Goal: Submit feedback/report problem: Submit feedback/report problem

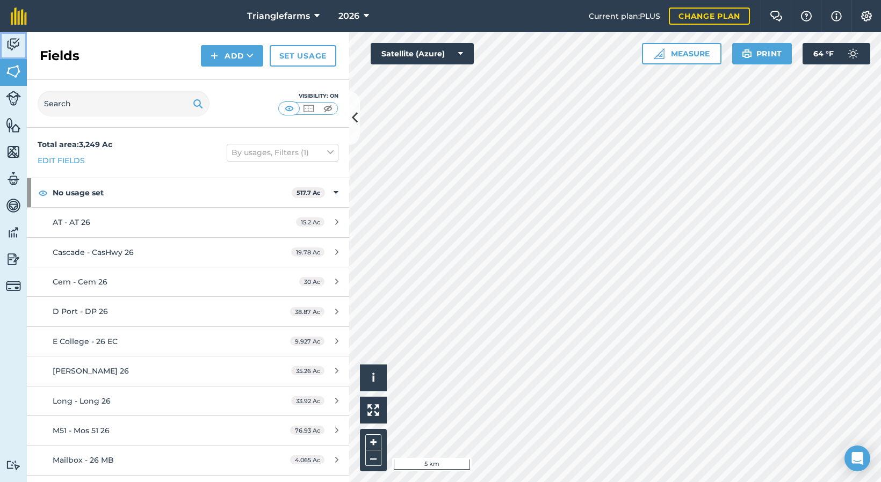
click at [9, 41] on img at bounding box center [13, 45] width 15 height 16
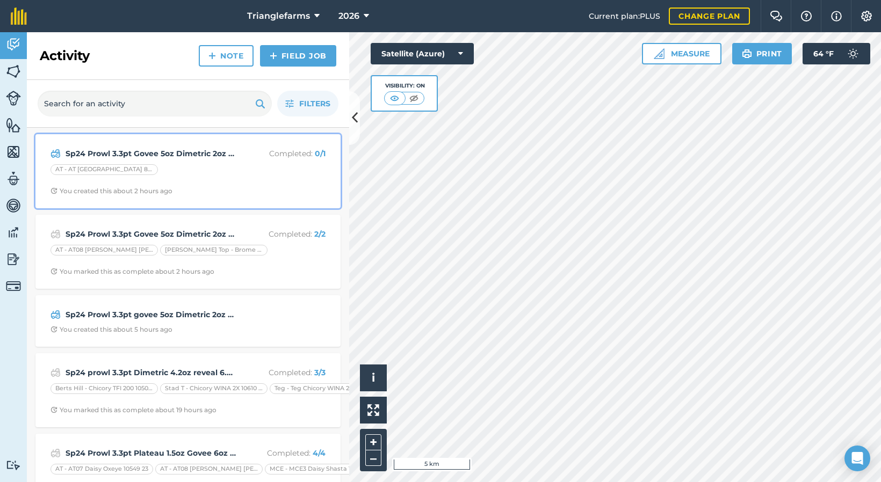
click at [202, 154] on strong "Sp24 Prowl 3.3pt Govee 5oz Dimetric 2oz sharpen 1o" at bounding box center [151, 154] width 170 height 12
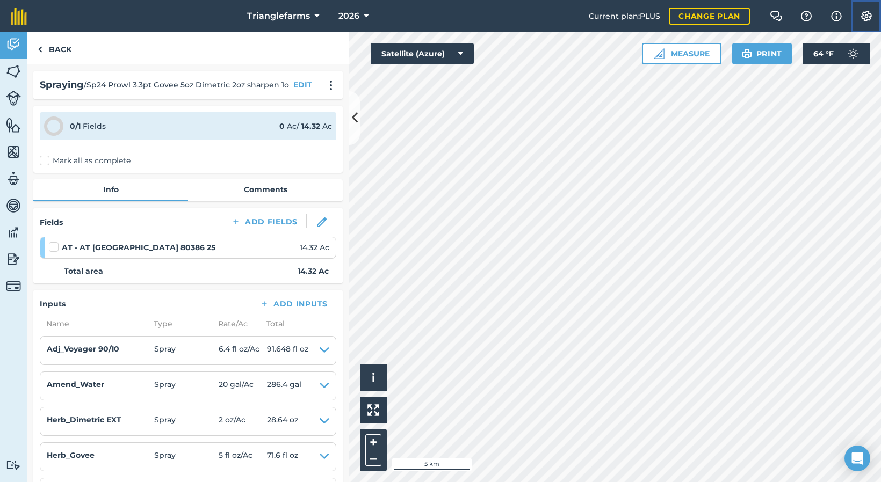
click at [865, 15] on img at bounding box center [866, 16] width 13 height 11
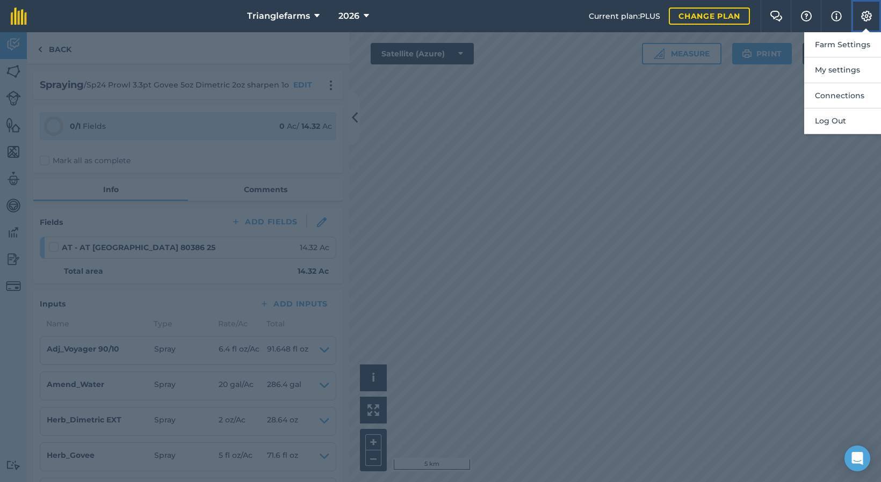
click at [865, 14] on img at bounding box center [866, 16] width 13 height 11
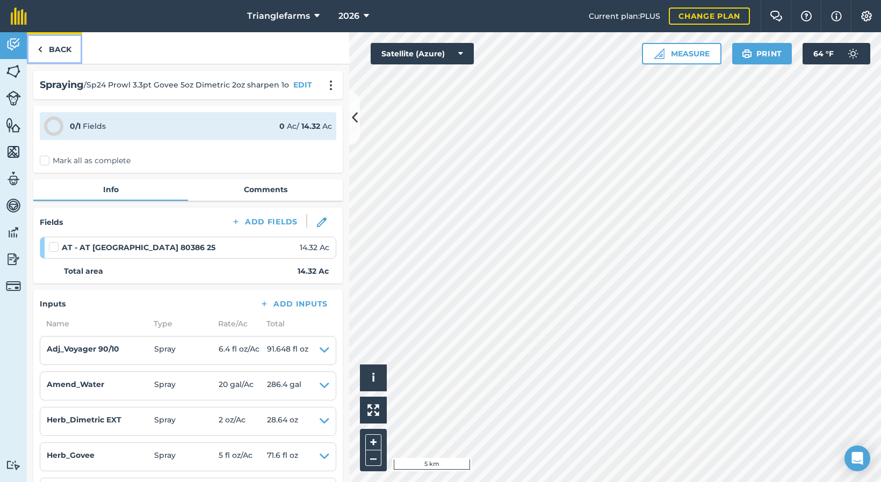
click at [68, 50] on link "Back" at bounding box center [54, 48] width 55 height 32
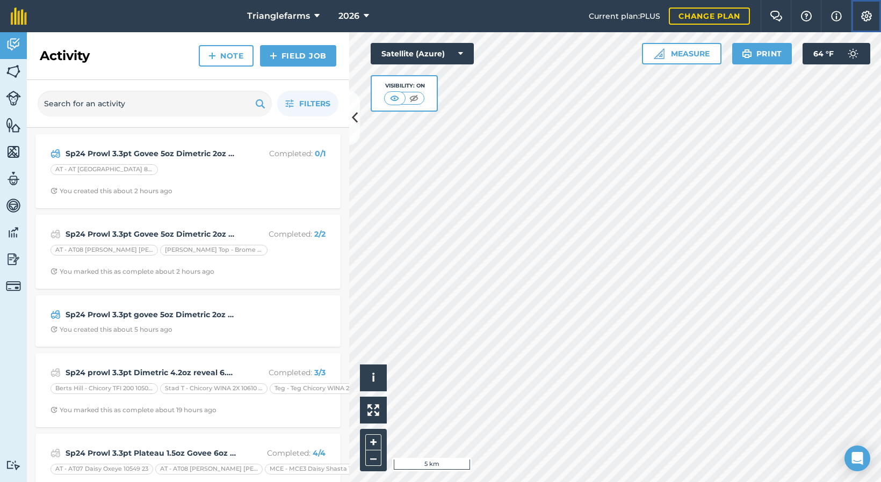
click at [863, 17] on img at bounding box center [866, 16] width 13 height 11
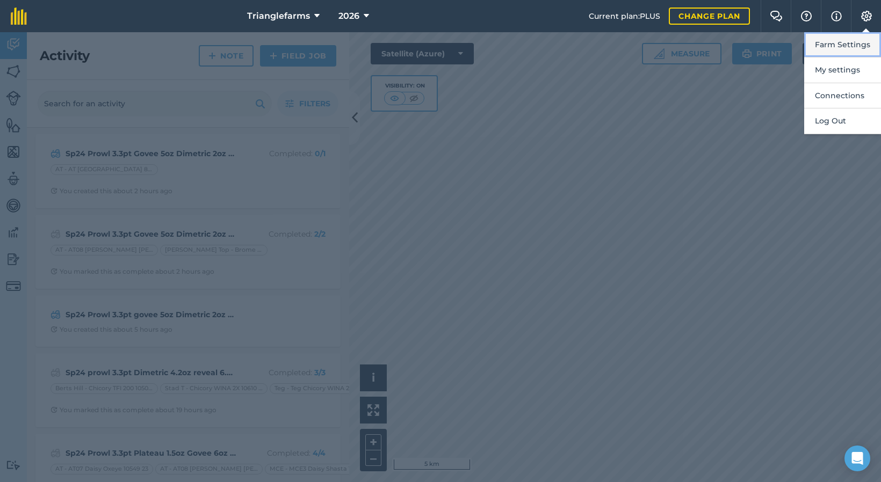
click at [851, 46] on button "Farm Settings" at bounding box center [842, 44] width 77 height 25
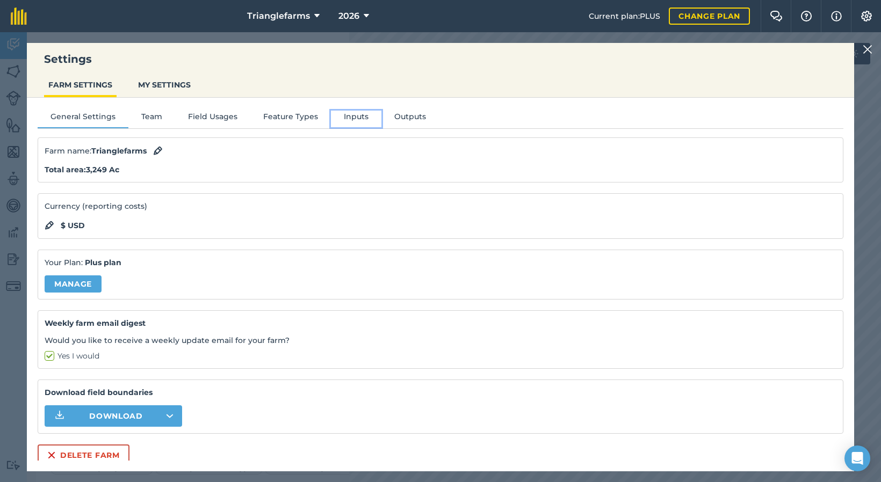
click at [347, 117] on button "Inputs" at bounding box center [356, 119] width 50 height 16
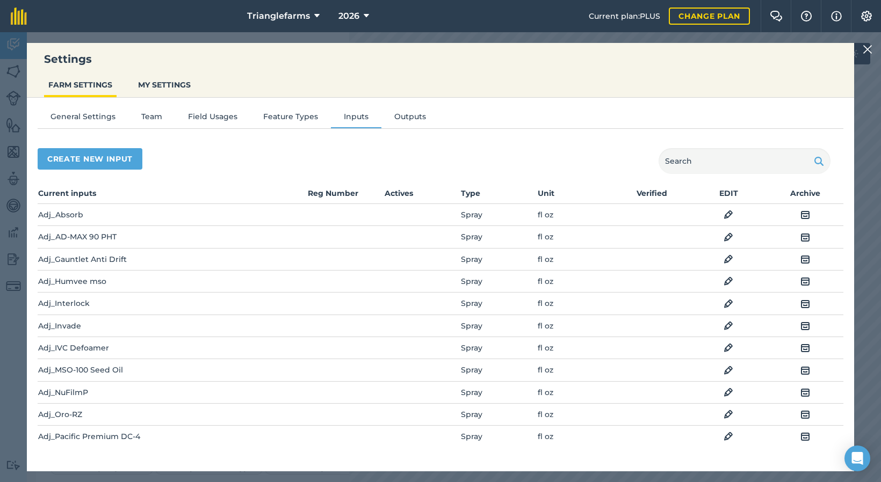
click at [471, 3] on nav "Trianglefarms 2026" at bounding box center [313, 16] width 551 height 32
click at [869, 51] on img at bounding box center [867, 49] width 10 height 13
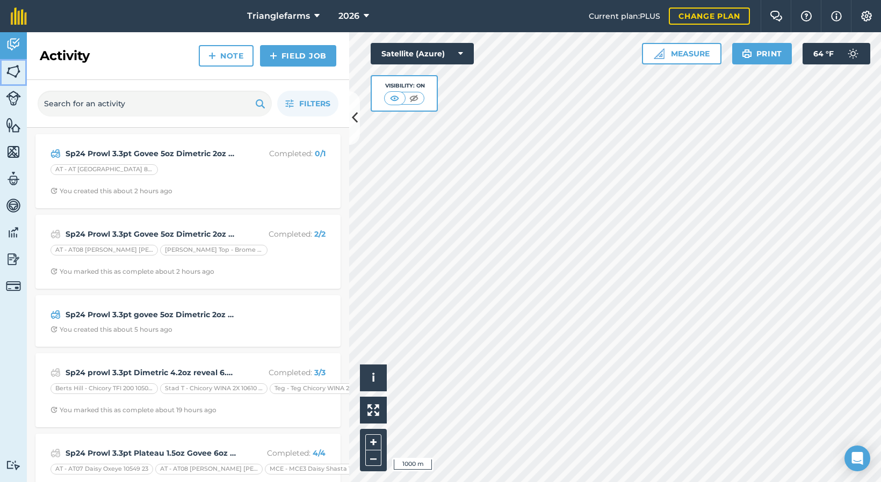
click at [13, 70] on img at bounding box center [13, 71] width 15 height 16
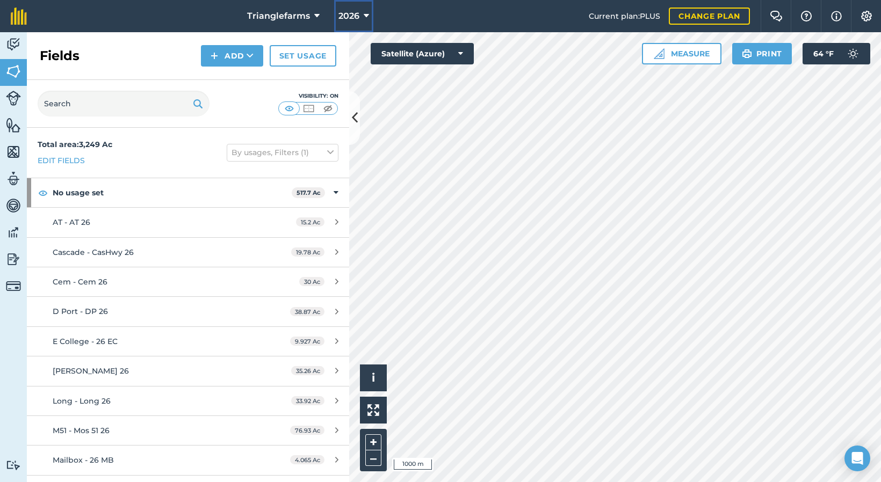
click at [349, 18] on span "2026" at bounding box center [348, 16] width 21 height 13
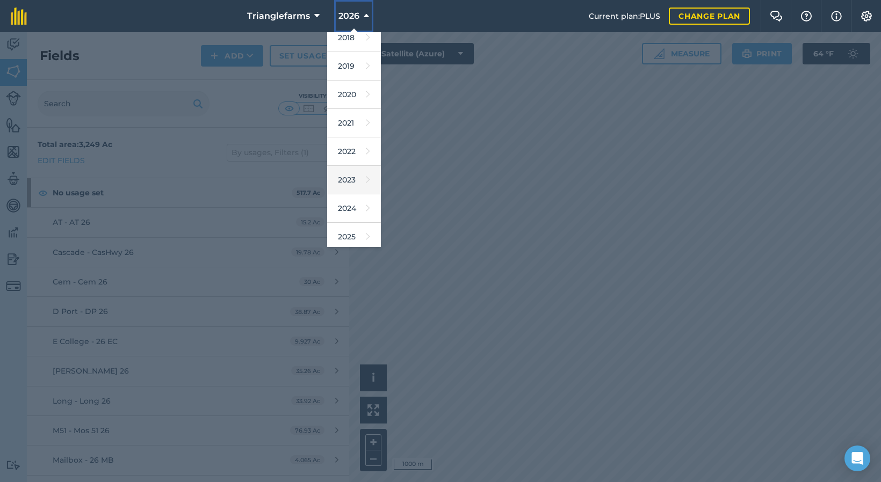
scroll to position [97, 0]
click at [347, 176] on link "2025" at bounding box center [354, 177] width 54 height 28
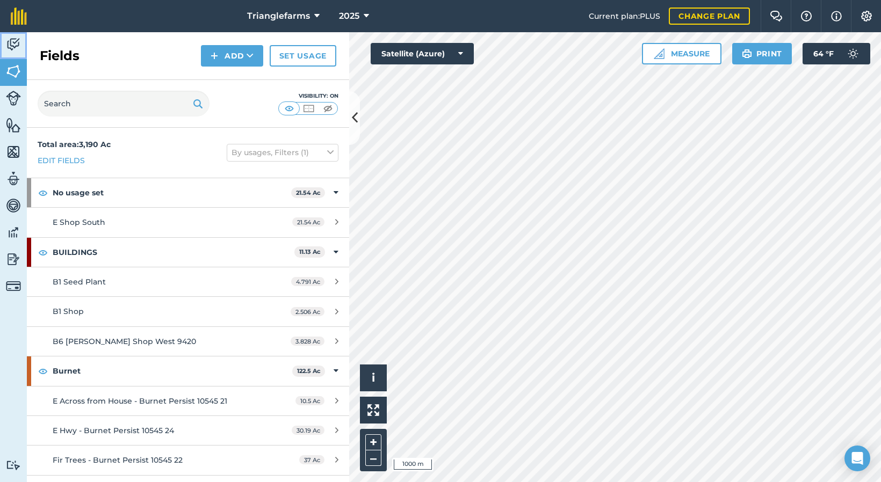
click at [7, 43] on img at bounding box center [13, 45] width 15 height 16
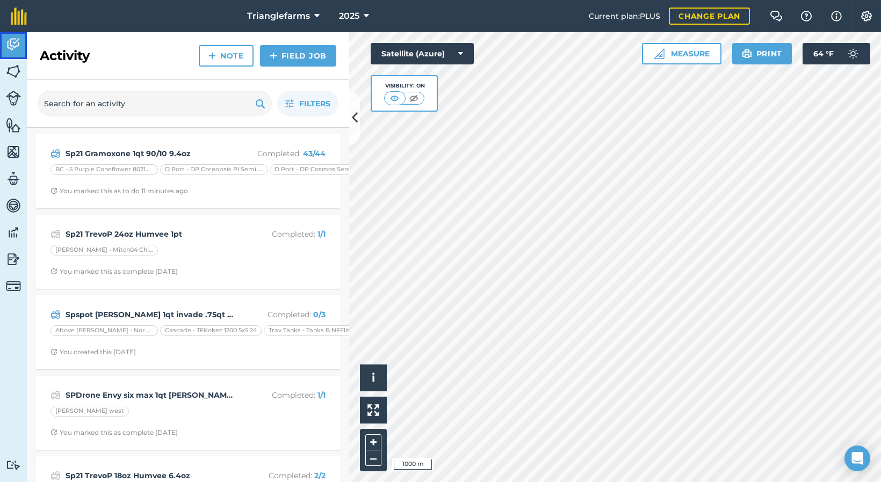
click at [14, 42] on img at bounding box center [13, 45] width 15 height 16
click at [103, 102] on input "text" at bounding box center [155, 104] width 234 height 26
paste input "Sp21 TrevoP 24oz Humvee 1pt"
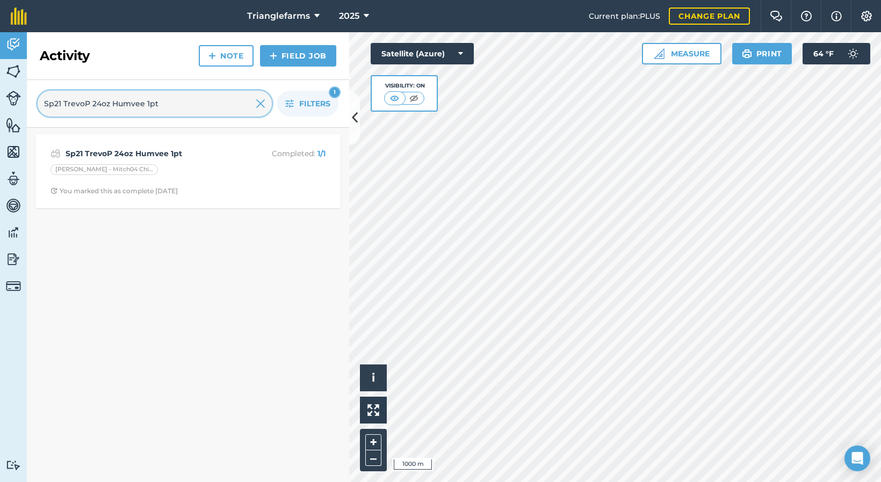
type input "Sp21 TrevoP 24oz Humvee 1pt"
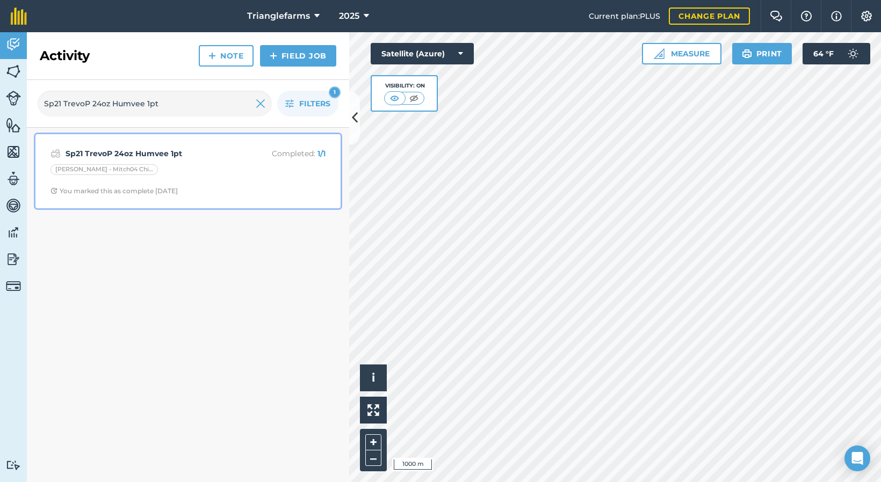
click at [208, 157] on strong "Sp21 TrevoP 24oz Humvee 1pt" at bounding box center [151, 154] width 170 height 12
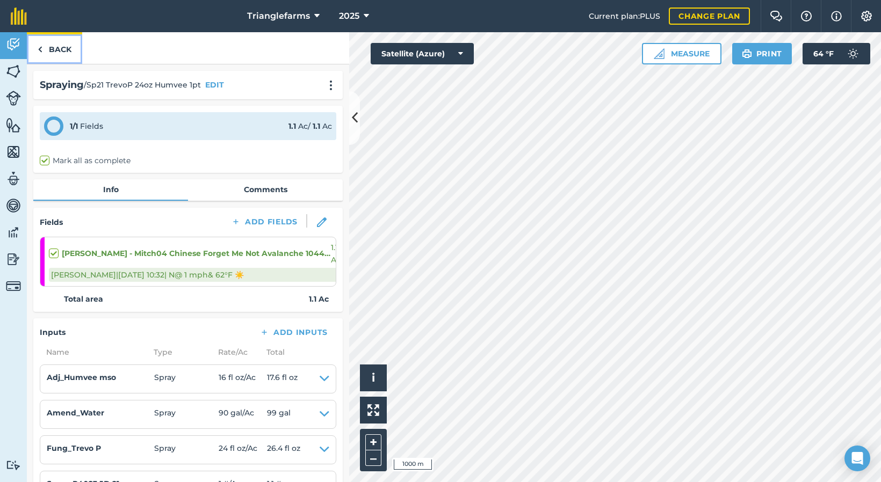
click at [50, 42] on link "Back" at bounding box center [54, 48] width 55 height 32
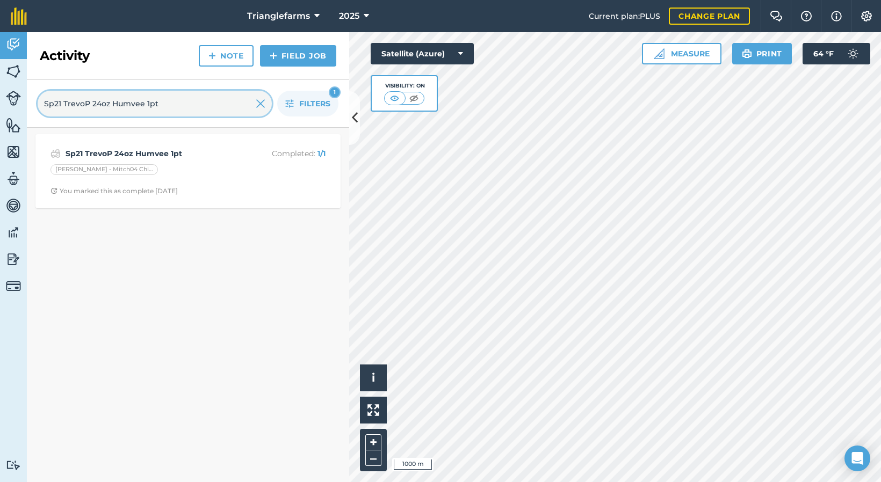
click at [185, 102] on input "Sp21 TrevoP 24oz Humvee 1pt" at bounding box center [155, 104] width 234 height 26
drag, startPoint x: 125, startPoint y: 100, endPoint x: 92, endPoint y: 103, distance: 32.4
click at [92, 103] on input "Sp21 TrevoP 24oz Humvee 1pt" at bounding box center [155, 104] width 234 height 26
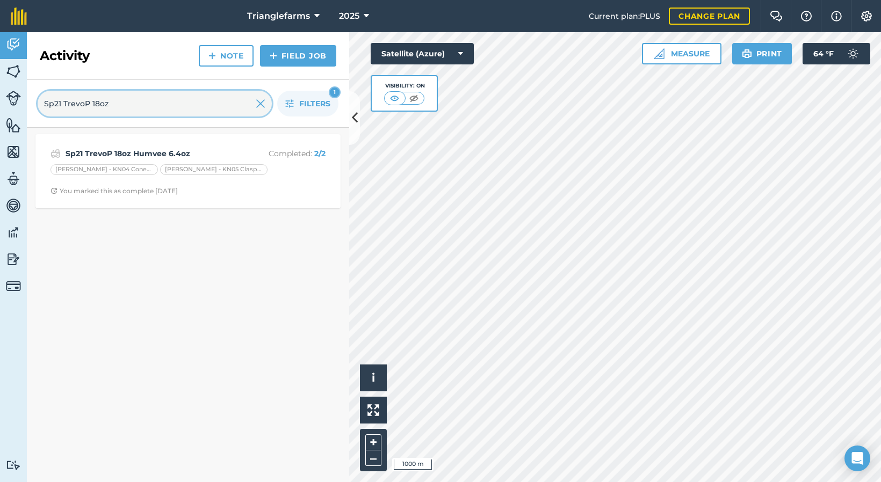
type input "Sp21 TrevoP 18oz"
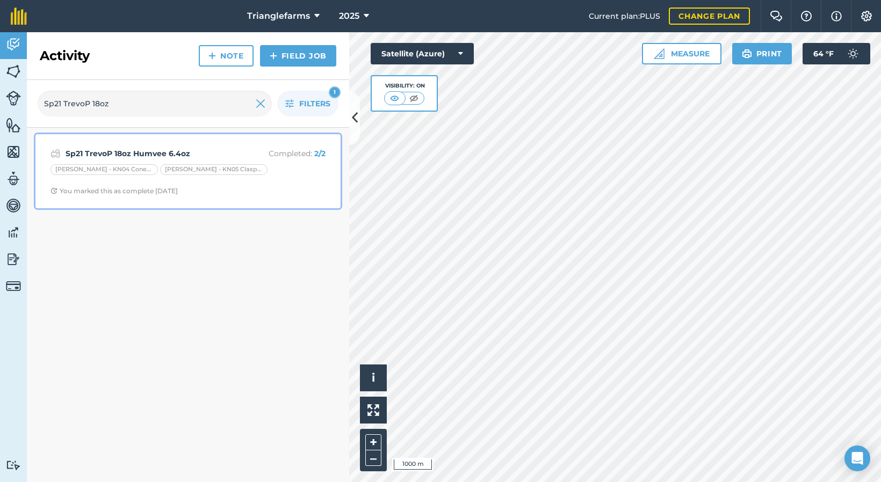
click at [129, 150] on strong "Sp21 TrevoP 18oz Humvee 6.4oz" at bounding box center [151, 154] width 170 height 12
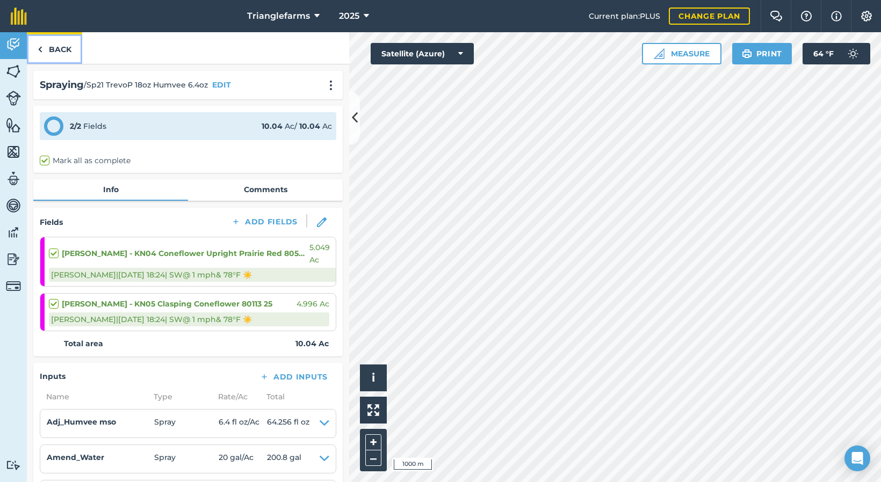
click at [63, 45] on link "Back" at bounding box center [54, 48] width 55 height 32
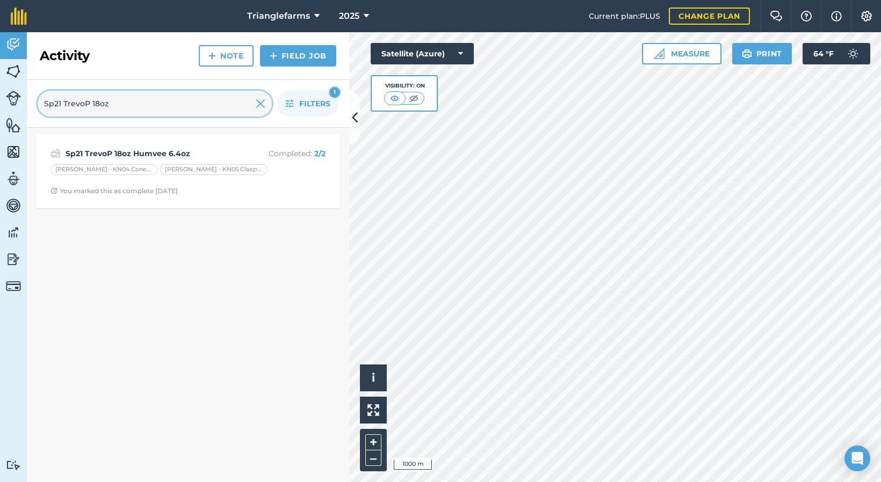
drag, startPoint x: 107, startPoint y: 102, endPoint x: 91, endPoint y: 101, distance: 16.1
click at [91, 101] on input "Sp21 TrevoP 18oz" at bounding box center [155, 104] width 234 height 26
type input "Sp21 TrevoP 24oz"
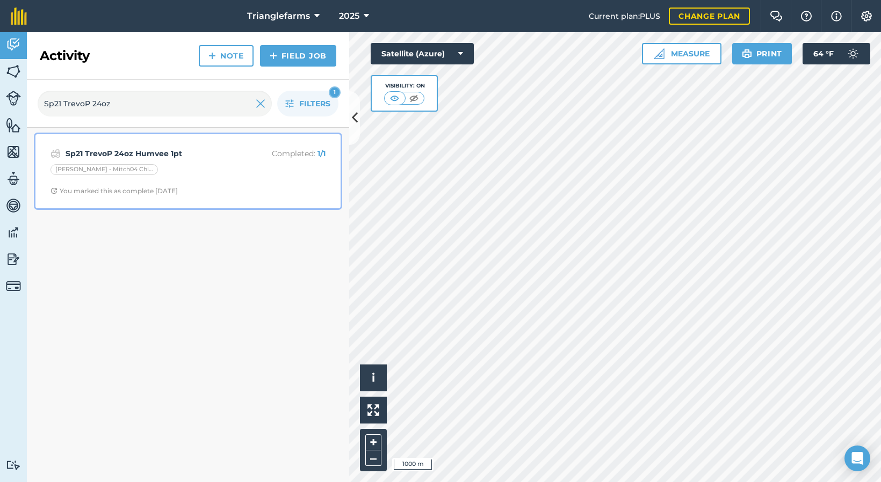
click at [222, 156] on strong "Sp21 TrevoP 24oz Humvee 1pt" at bounding box center [151, 154] width 170 height 12
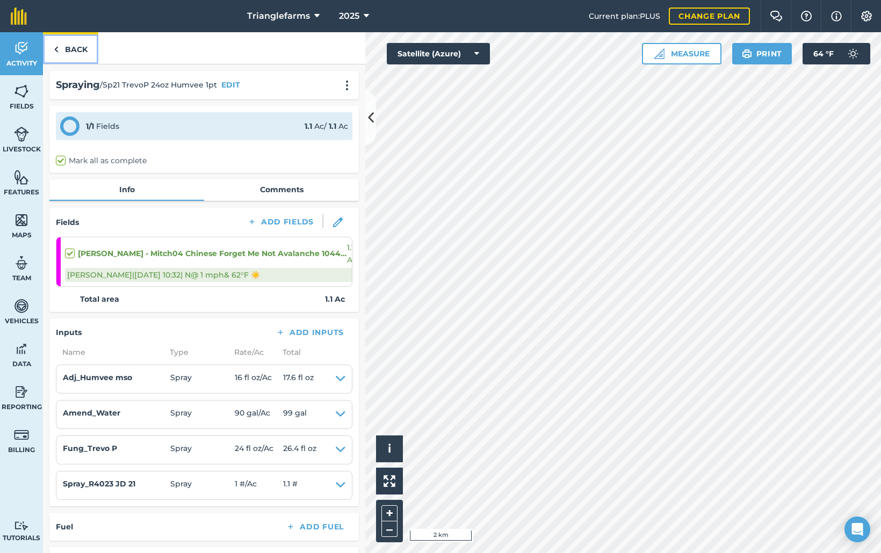
click at [63, 49] on link "Back" at bounding box center [70, 48] width 55 height 32
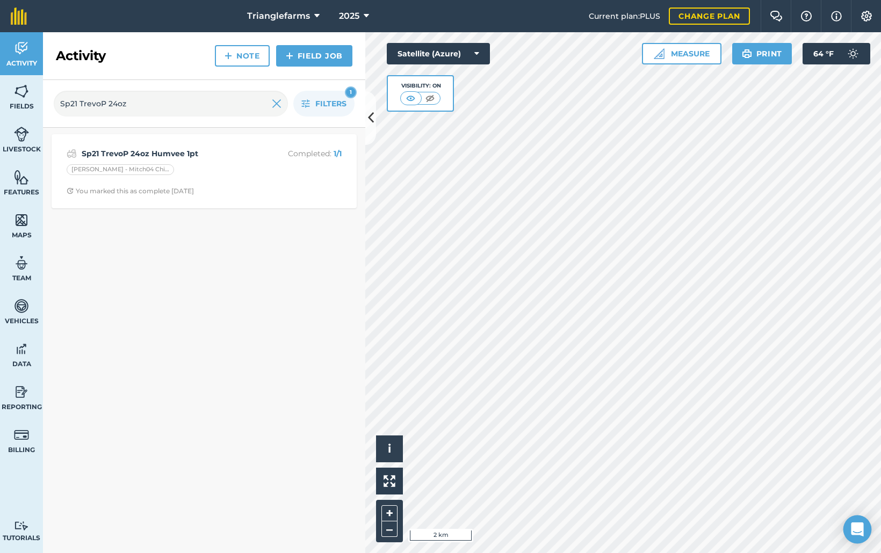
click at [856, 482] on icon "Open Intercom Messenger" at bounding box center [857, 529] width 12 height 14
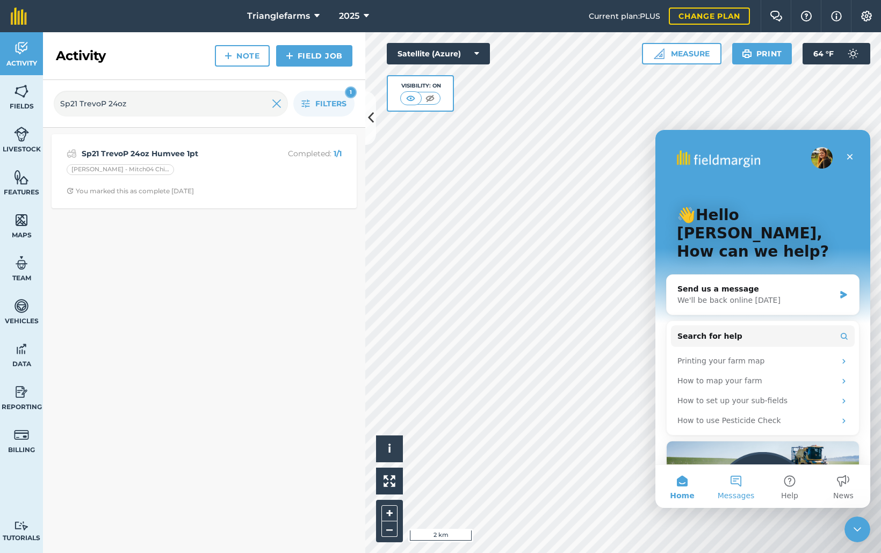
click at [730, 482] on button "Messages" at bounding box center [736, 486] width 54 height 43
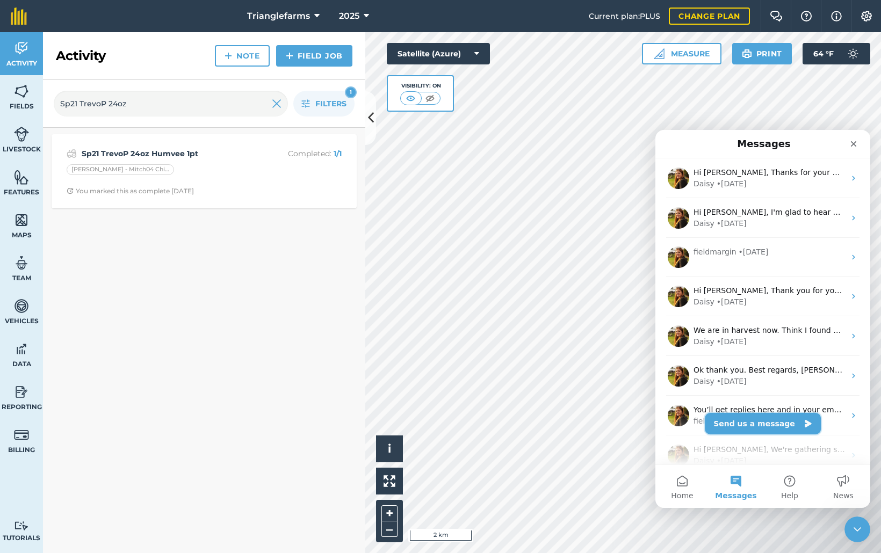
click at [752, 424] on button "Send us a message" at bounding box center [762, 423] width 116 height 21
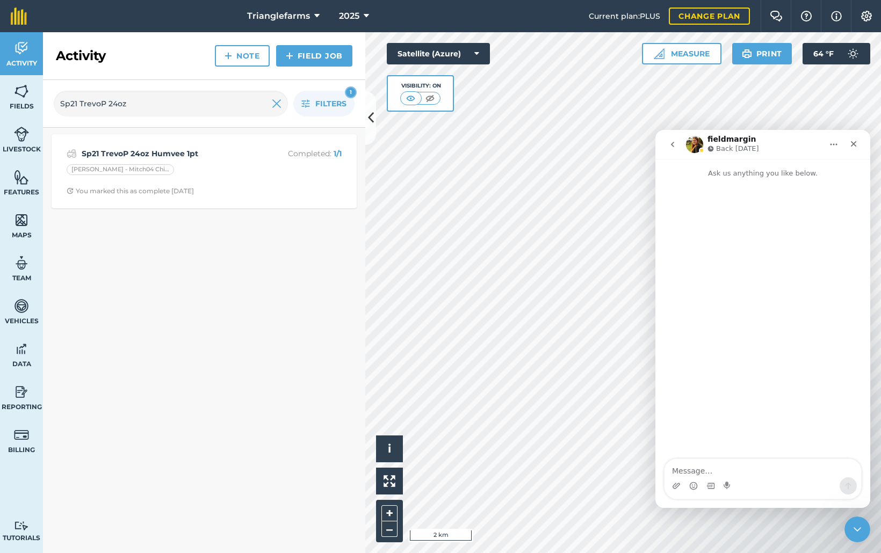
click at [724, 470] on textarea "Message…" at bounding box center [762, 468] width 197 height 18
type textarea "W"
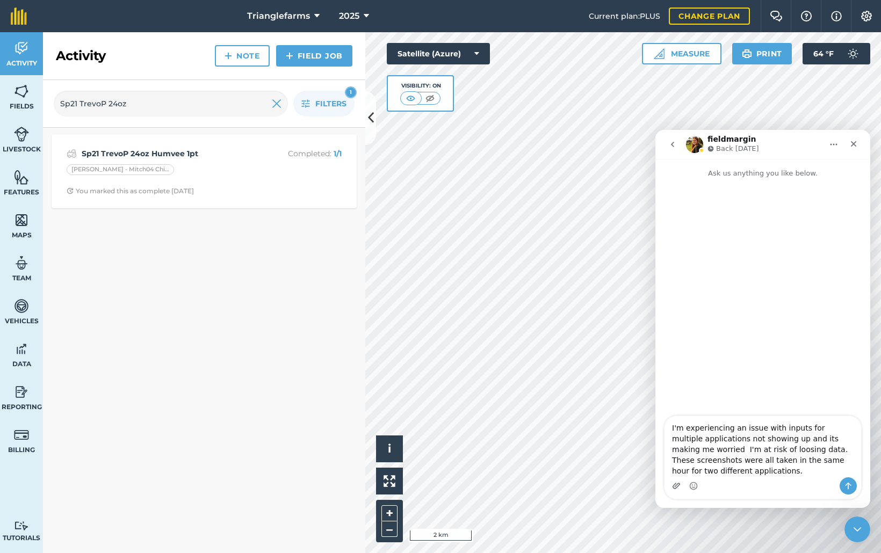
type textarea "I'm experiencing an issue with inputs for multiple applications not showing up …"
click at [675, 482] on icon "Upload attachment" at bounding box center [676, 486] width 8 height 6
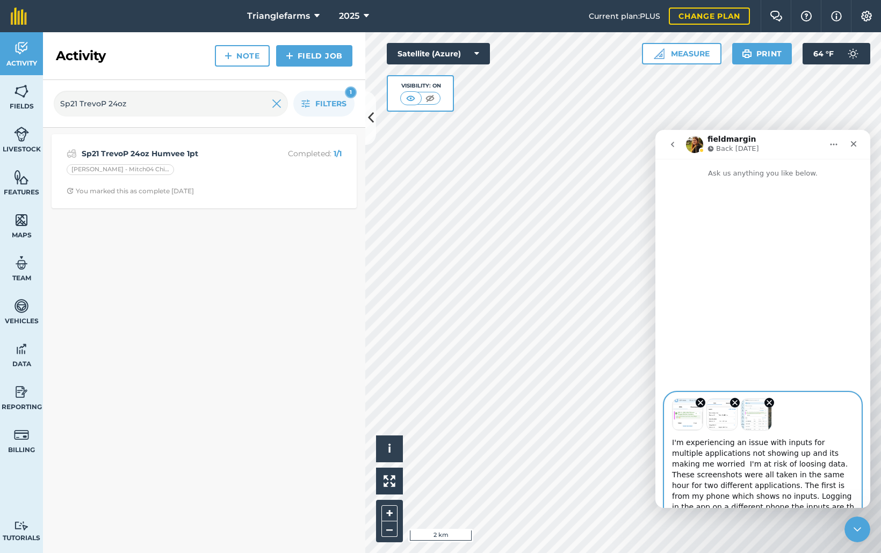
scroll to position [4, 0]
type textarea "I'm experiencing an issue with inputs for multiple applications not showing up …"
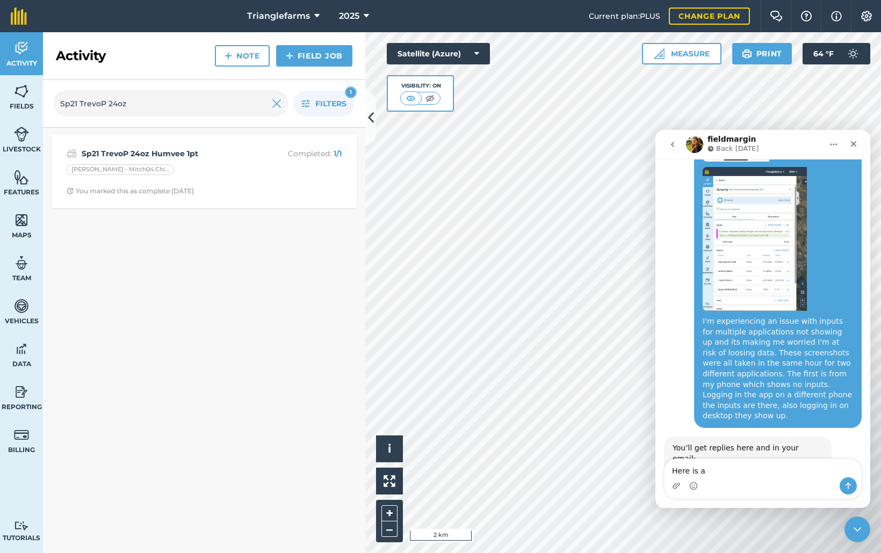
scroll to position [409, 0]
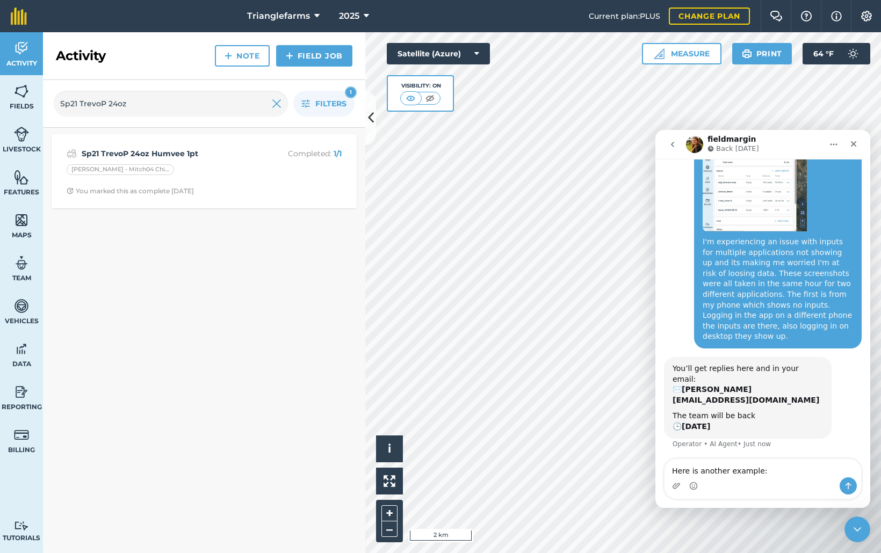
type textarea "Here is another example:"
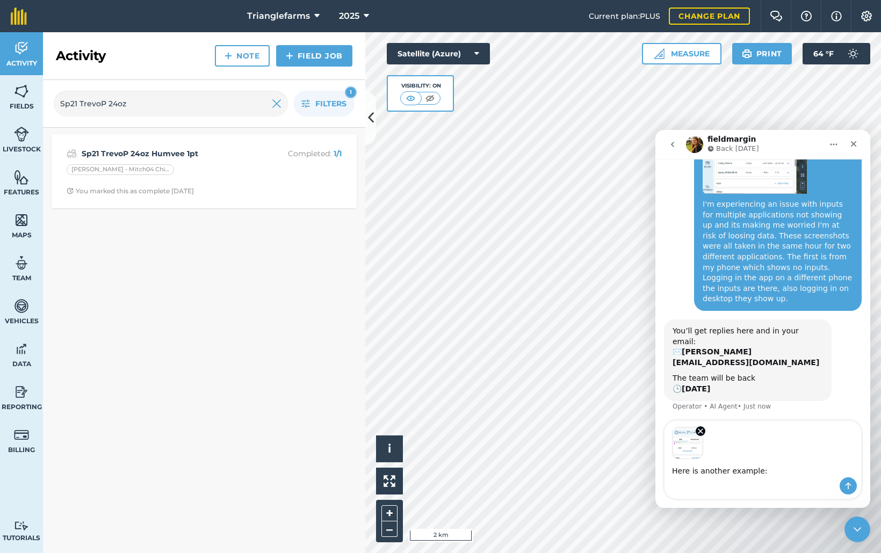
scroll to position [447, 0]
click at [846, 482] on icon "Send a message…" at bounding box center [848, 486] width 9 height 9
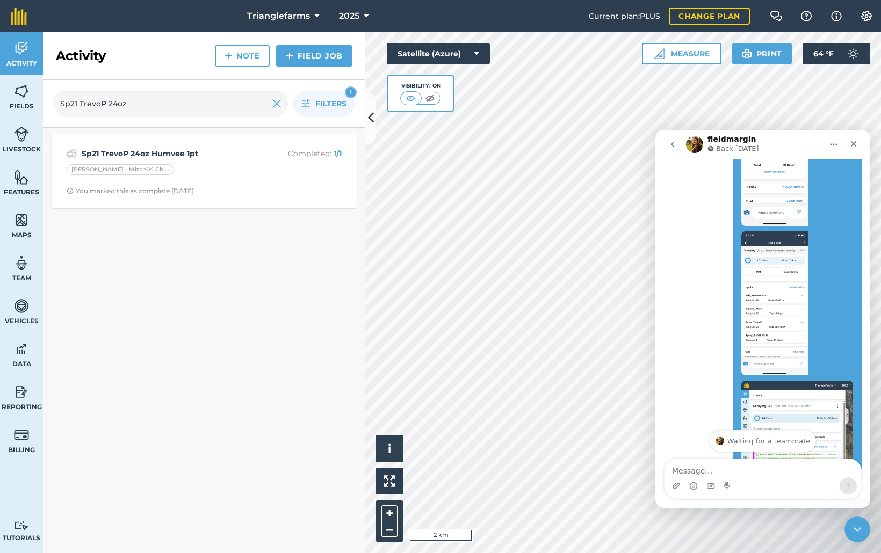
scroll to position [743, 0]
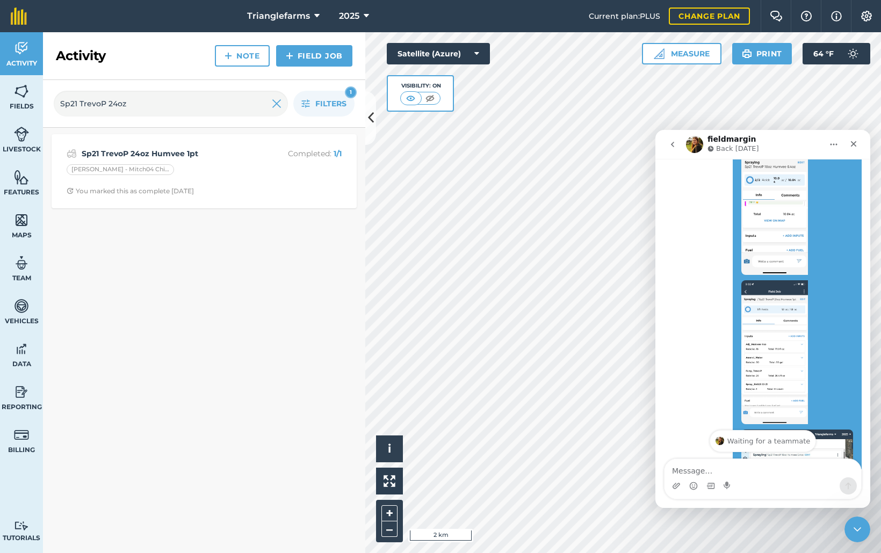
click at [770, 210] on img "Kevin says…" at bounding box center [774, 203] width 67 height 144
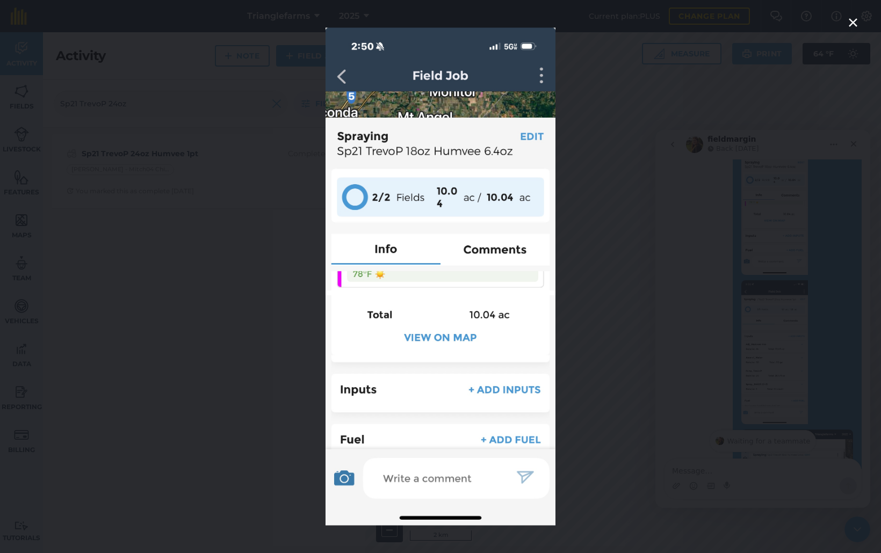
click at [804, 263] on div "Intercom messenger" at bounding box center [440, 276] width 881 height 553
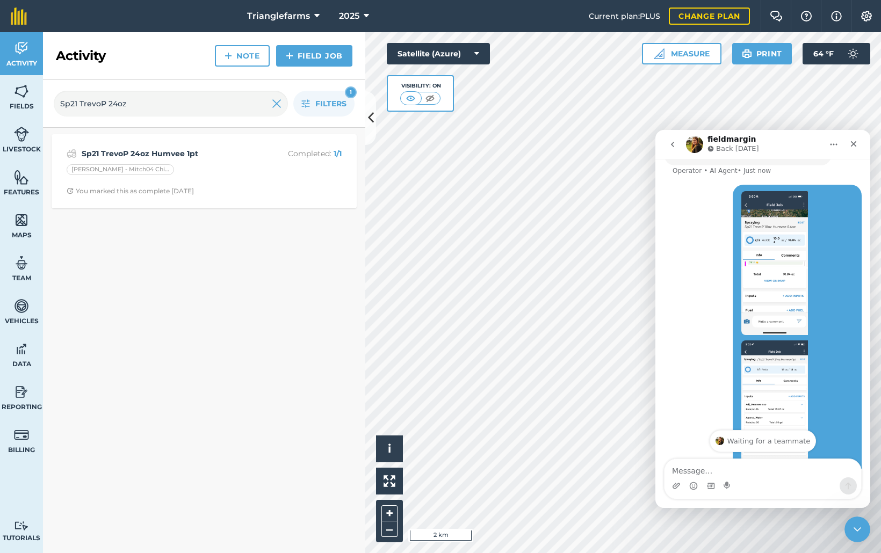
scroll to position [731, 0]
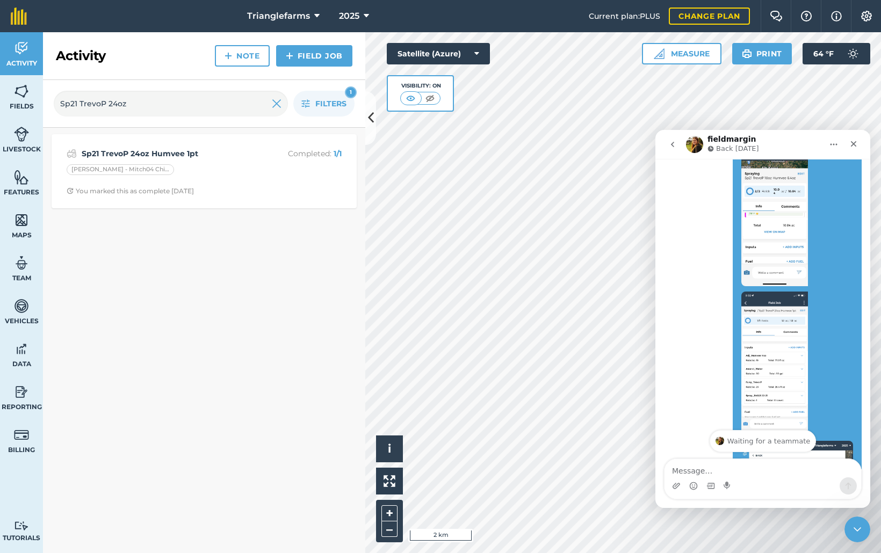
click at [764, 331] on img "Kevin says…" at bounding box center [774, 364] width 67 height 144
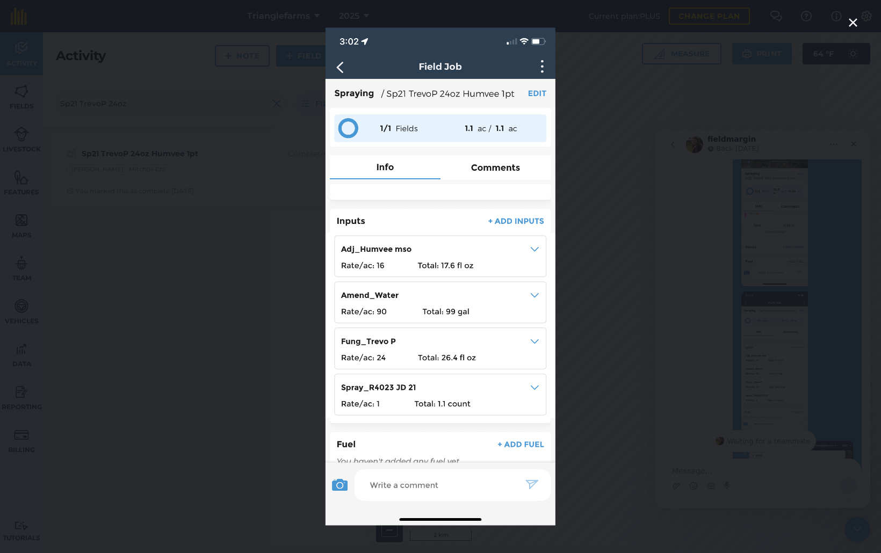
click at [170, 119] on div "Intercom messenger" at bounding box center [440, 276] width 881 height 553
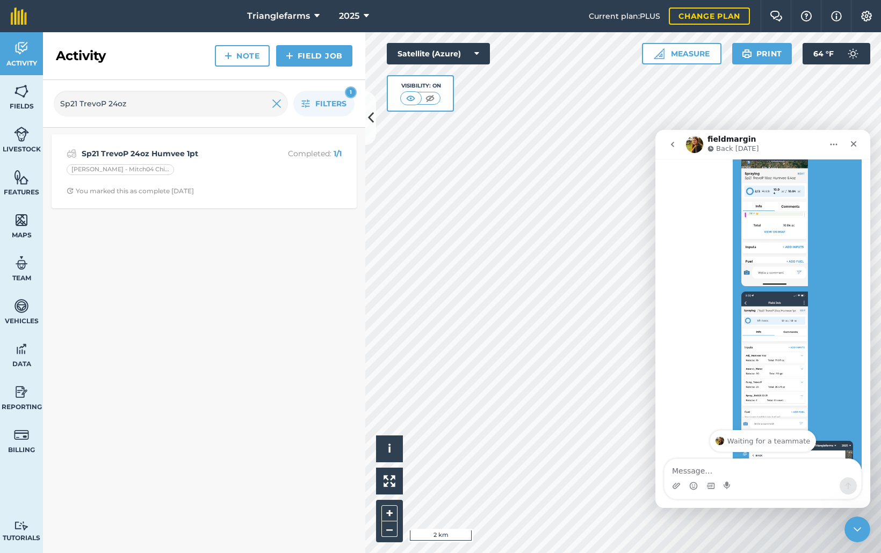
click at [772, 220] on img "Kevin says…" at bounding box center [774, 214] width 67 height 144
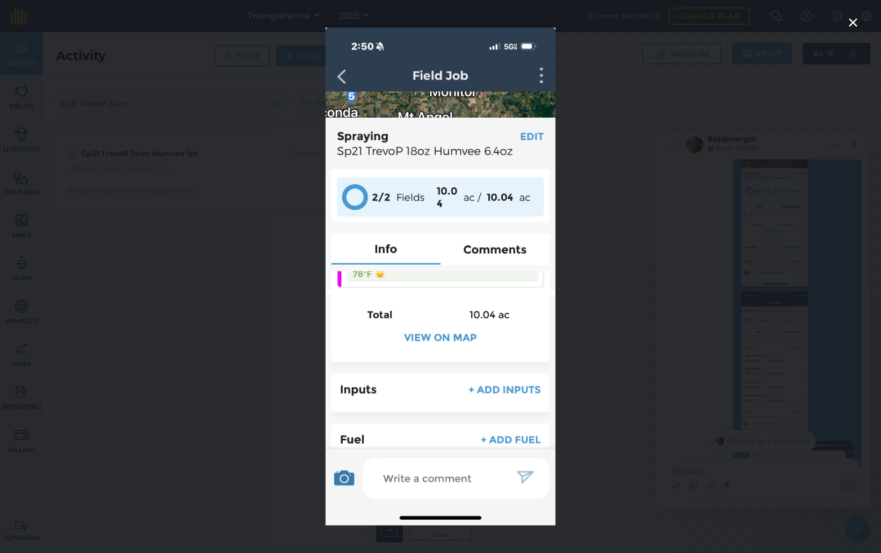
click at [220, 200] on div "Intercom messenger" at bounding box center [440, 276] width 881 height 553
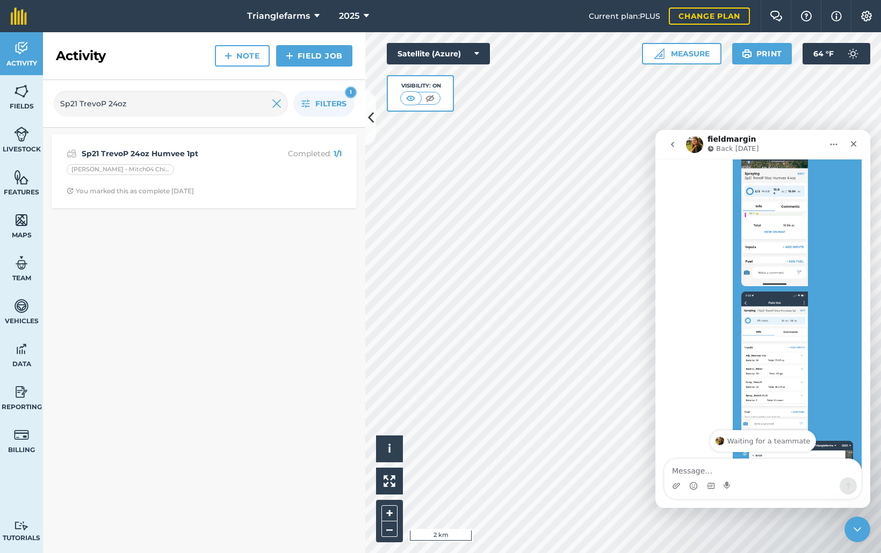
scroll to position [682, 0]
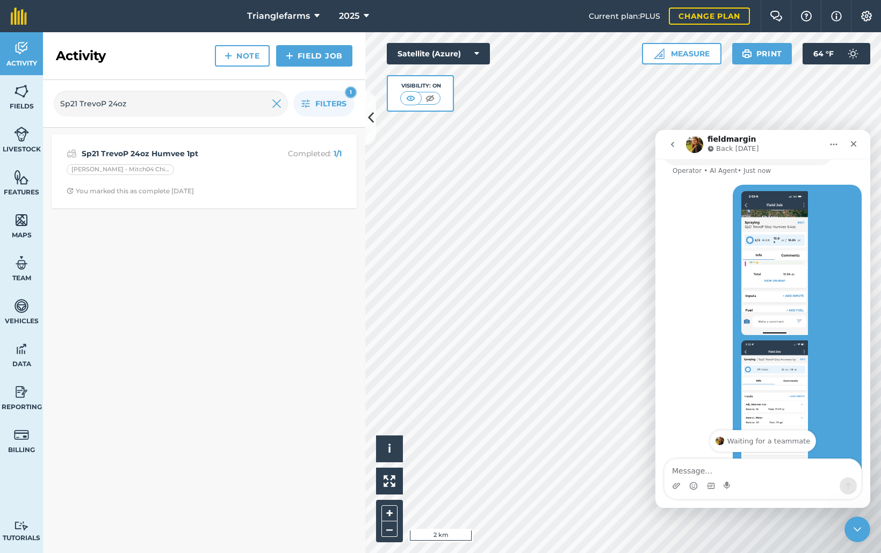
click at [760, 348] on img "Kevin says…" at bounding box center [774, 412] width 67 height 144
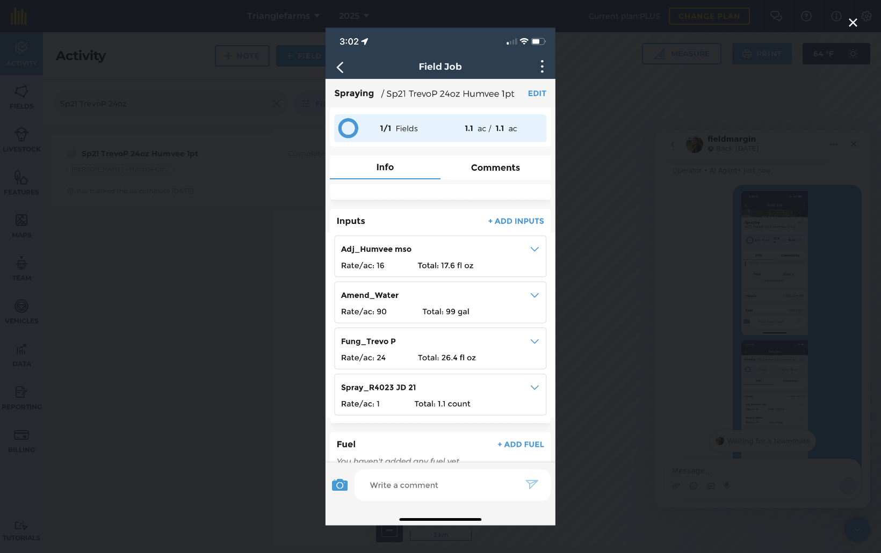
click at [278, 241] on div "Intercom messenger" at bounding box center [440, 276] width 881 height 553
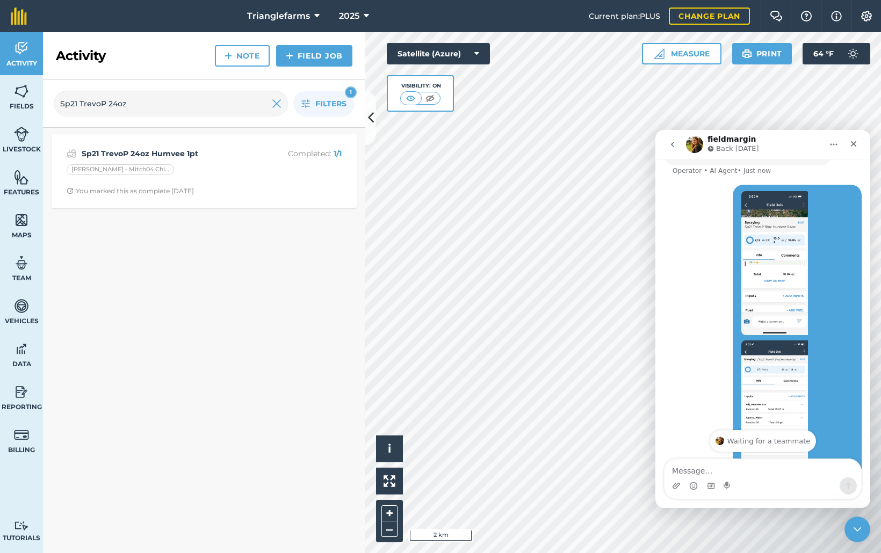
click at [763, 263] on img "Kevin says…" at bounding box center [774, 263] width 67 height 144
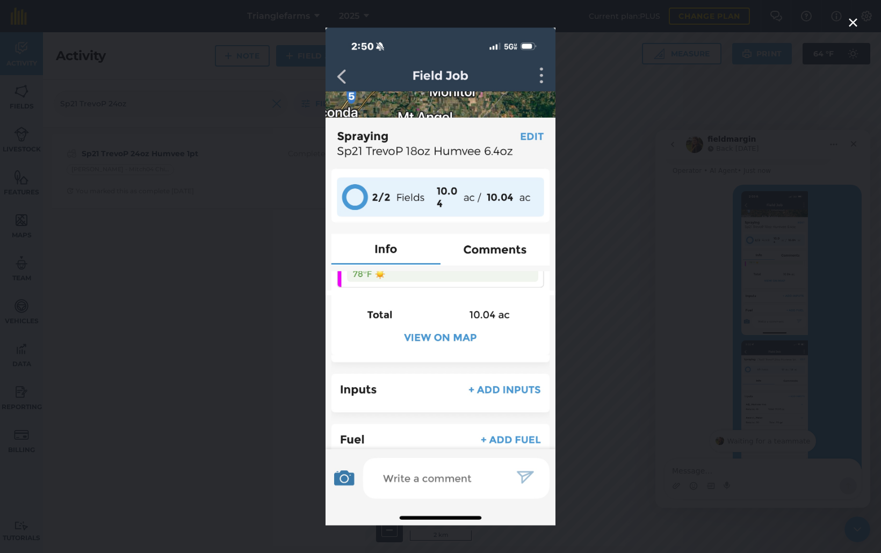
click at [217, 226] on div "Intercom messenger" at bounding box center [440, 276] width 881 height 553
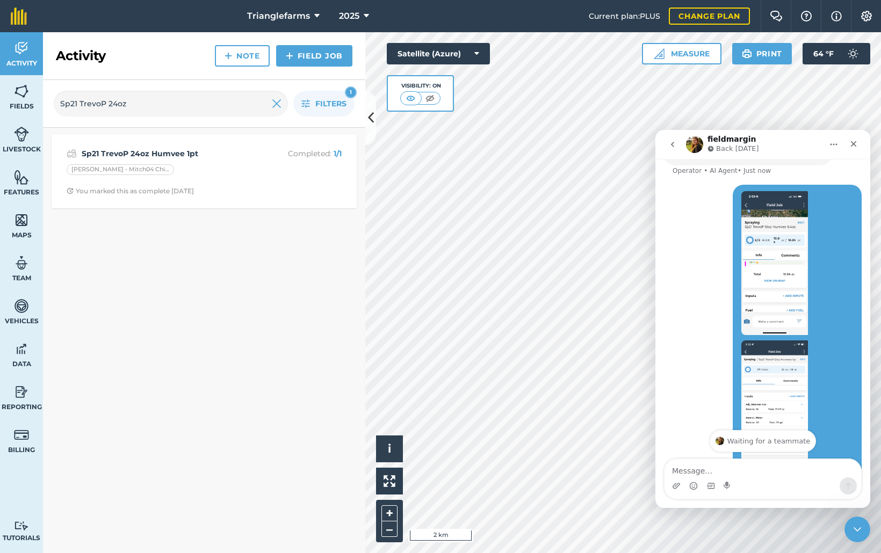
click at [800, 346] on img "Kevin says…" at bounding box center [774, 412] width 67 height 144
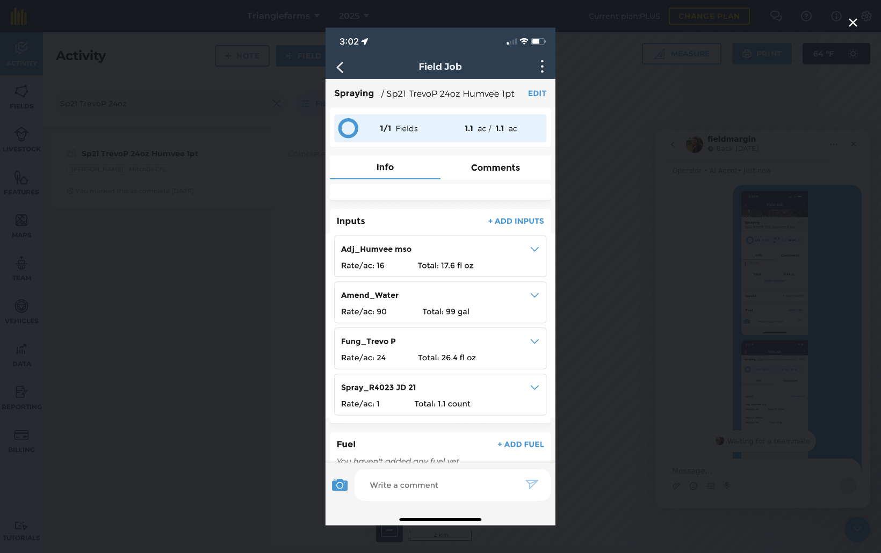
click at [271, 186] on div "Intercom messenger" at bounding box center [440, 276] width 881 height 553
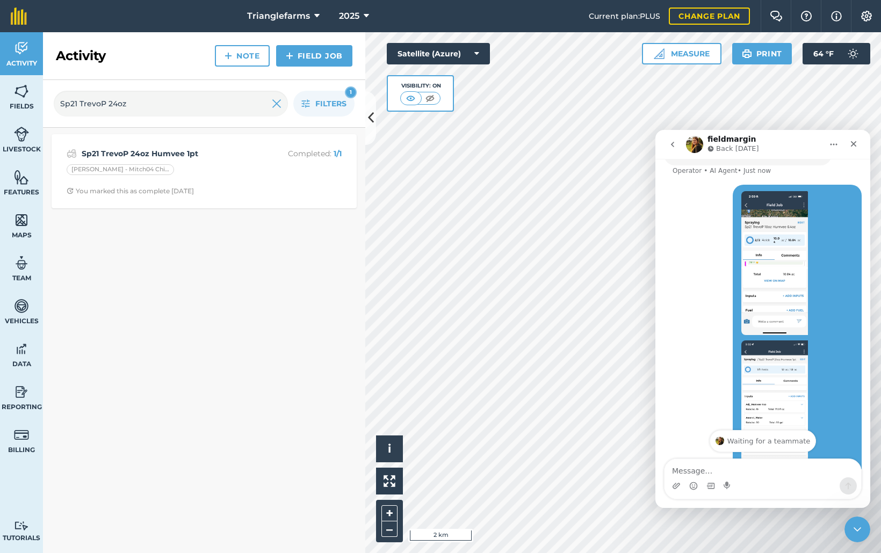
click at [766, 235] on img "Kevin says…" at bounding box center [774, 263] width 67 height 144
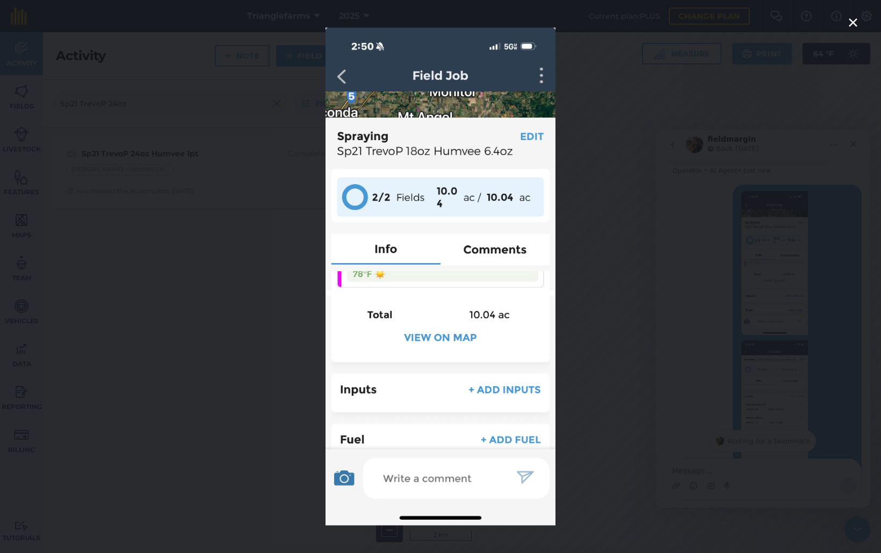
click at [262, 199] on div "Intercom messenger" at bounding box center [440, 276] width 881 height 553
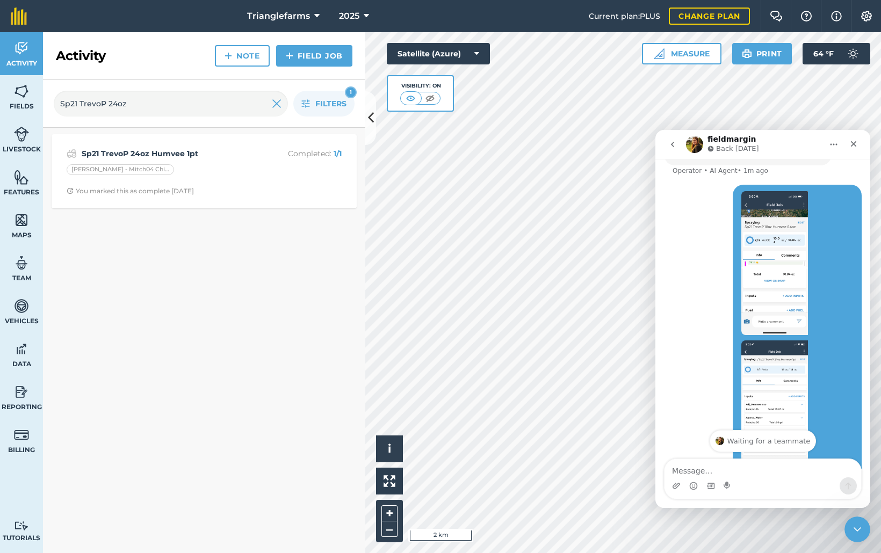
click at [770, 368] on img "Kevin says…" at bounding box center [774, 412] width 67 height 144
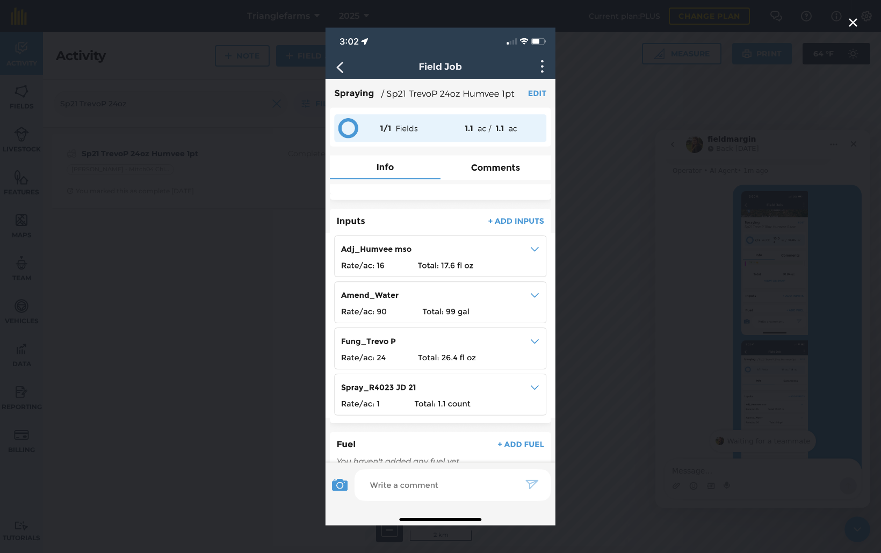
click at [251, 207] on div "Intercom messenger" at bounding box center [440, 276] width 881 height 553
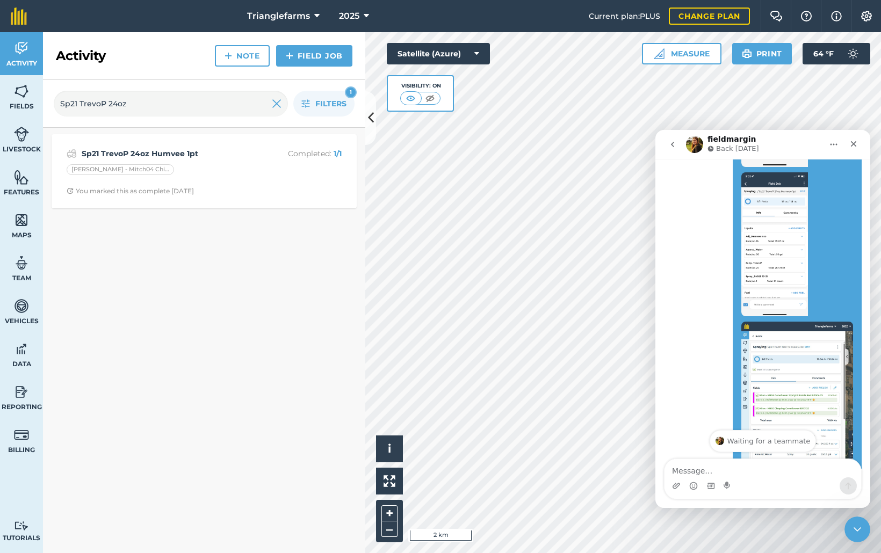
scroll to position [878, 0]
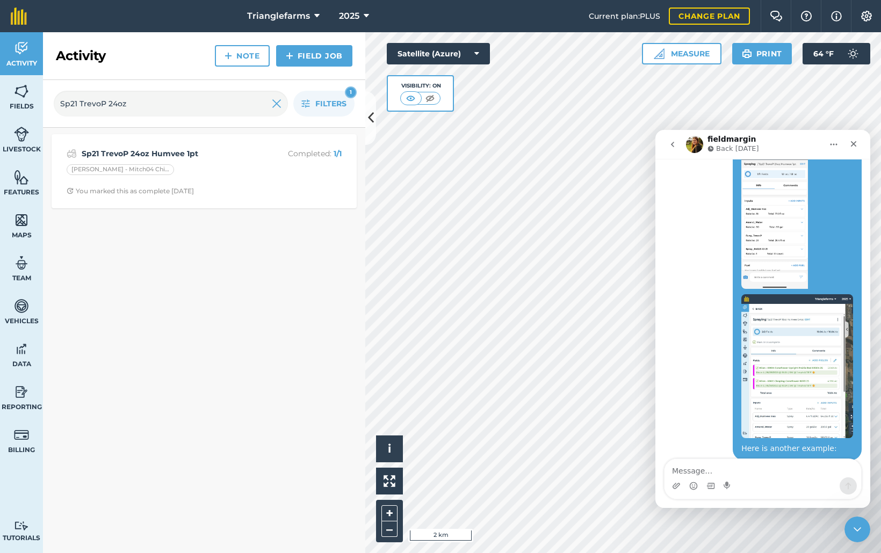
click at [773, 325] on img "Kevin says…" at bounding box center [797, 366] width 112 height 144
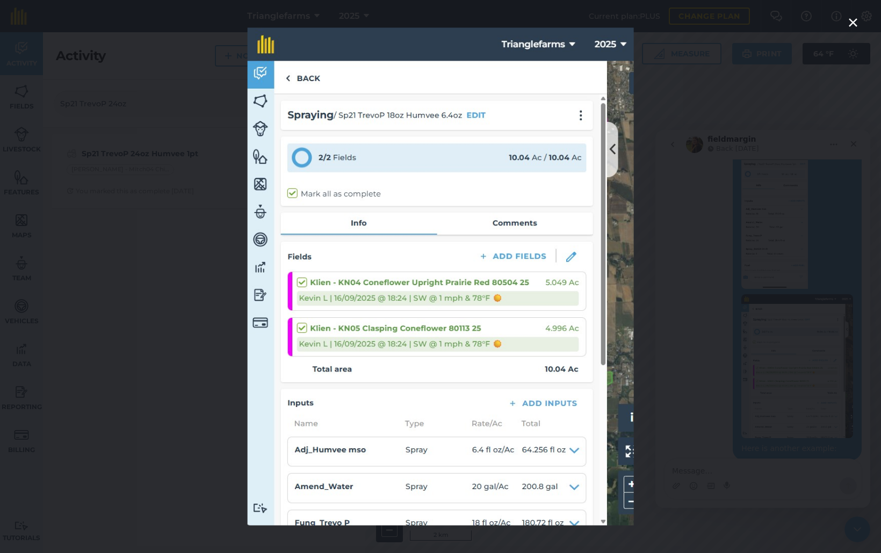
click at [193, 201] on div "Intercom messenger" at bounding box center [440, 276] width 881 height 553
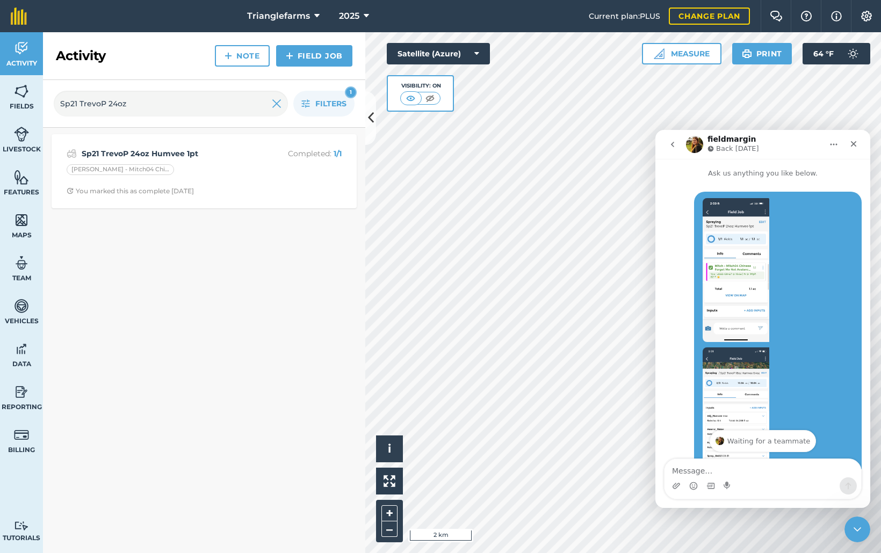
click at [725, 239] on img "Kevin says…" at bounding box center [735, 270] width 67 height 144
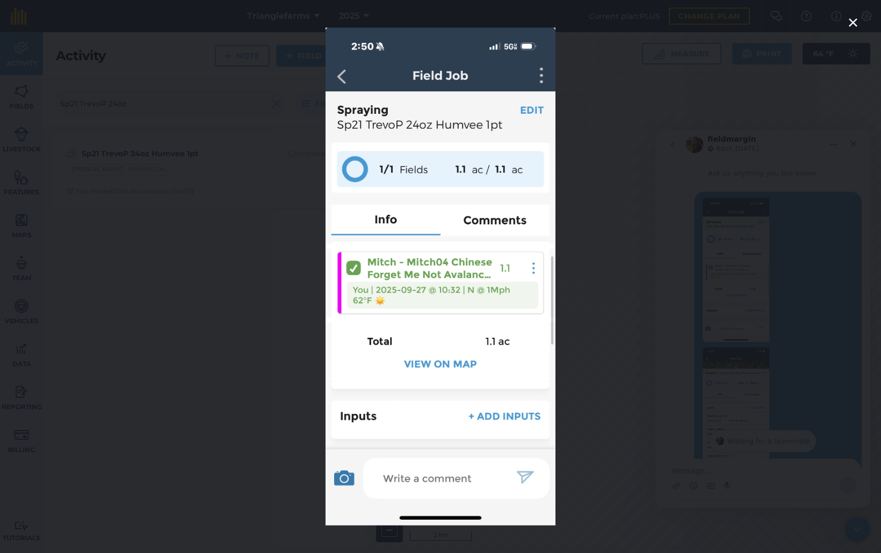
click at [265, 178] on div "Intercom messenger" at bounding box center [440, 276] width 881 height 553
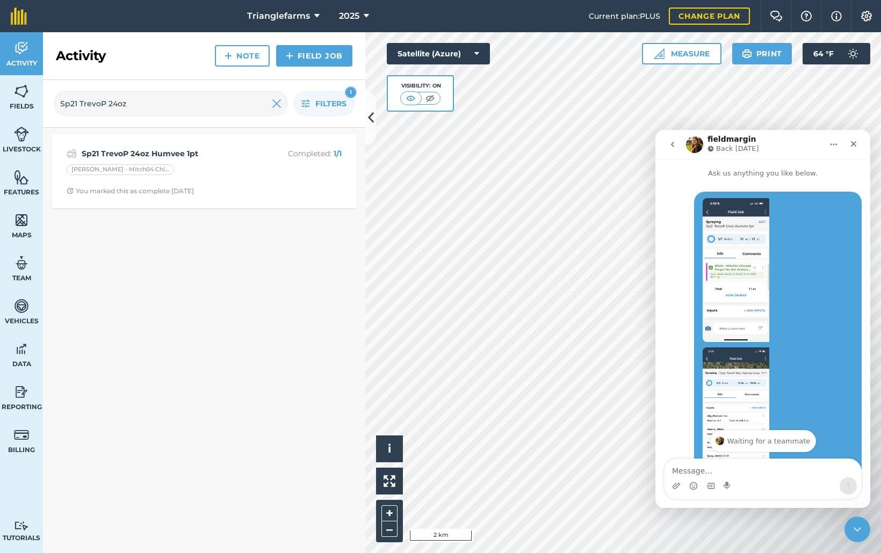
click at [743, 375] on img "Kevin says…" at bounding box center [735, 419] width 67 height 144
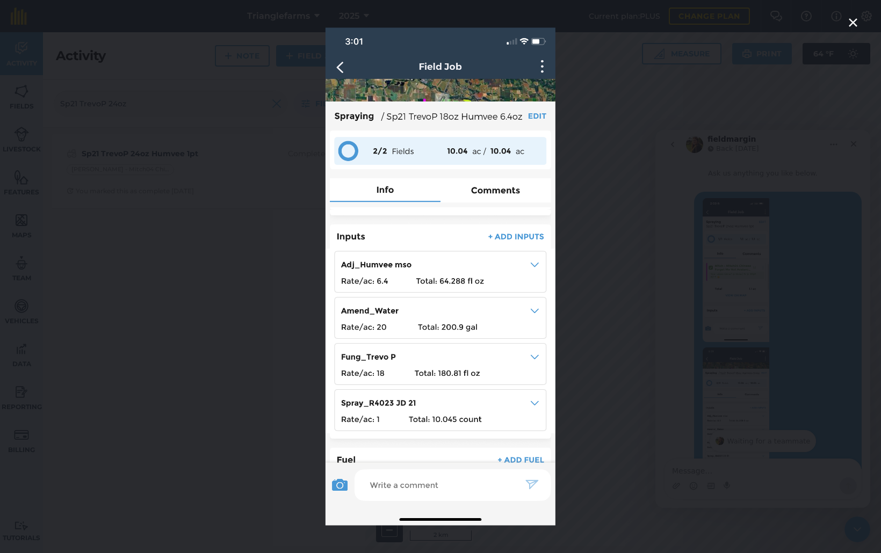
click at [285, 218] on div "Intercom messenger" at bounding box center [440, 276] width 881 height 553
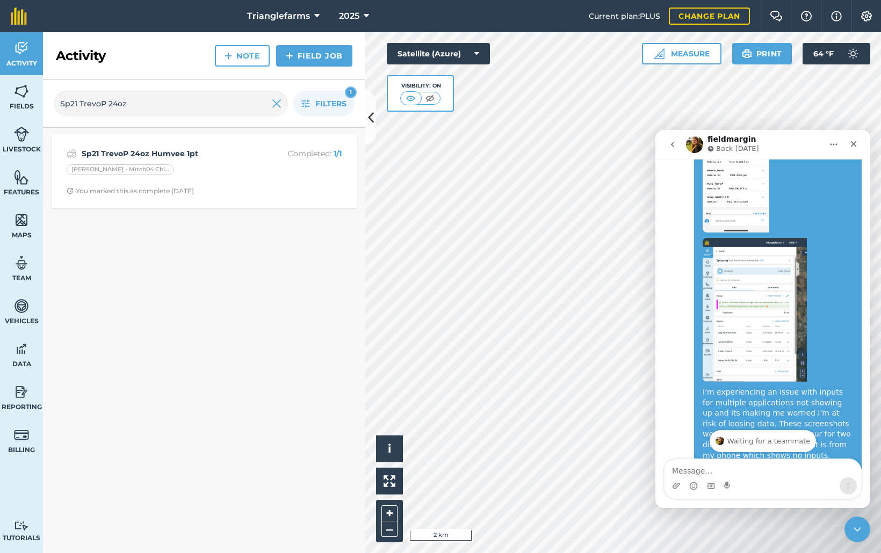
scroll to position [266, 0]
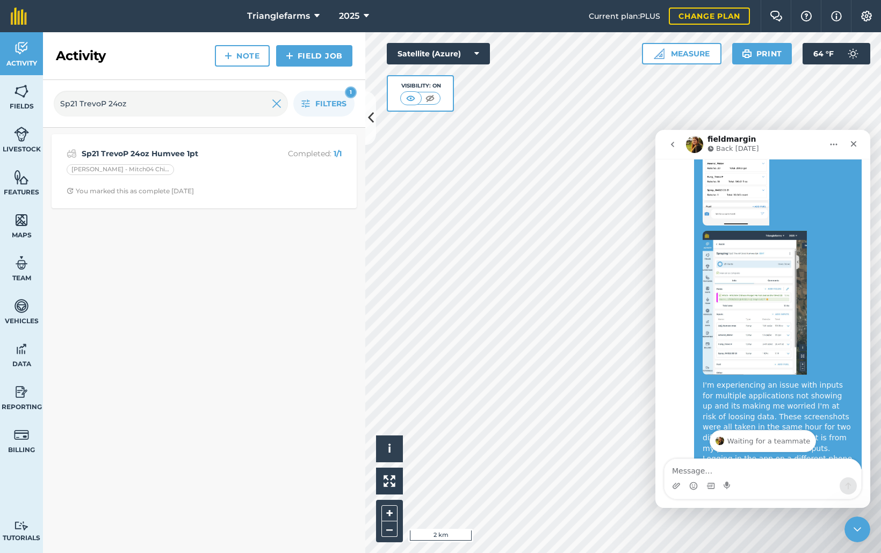
click at [746, 289] on img "Kevin says…" at bounding box center [754, 303] width 104 height 144
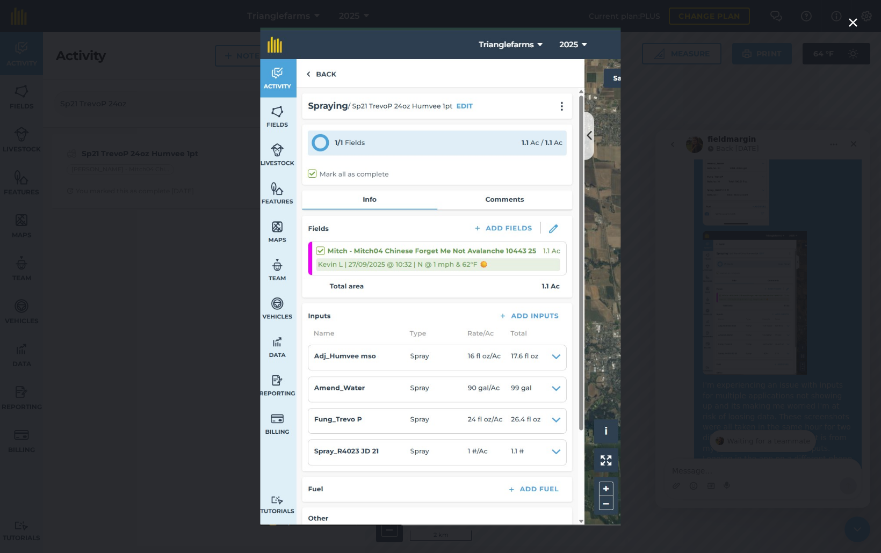
click at [194, 197] on div "Intercom messenger" at bounding box center [440, 276] width 881 height 553
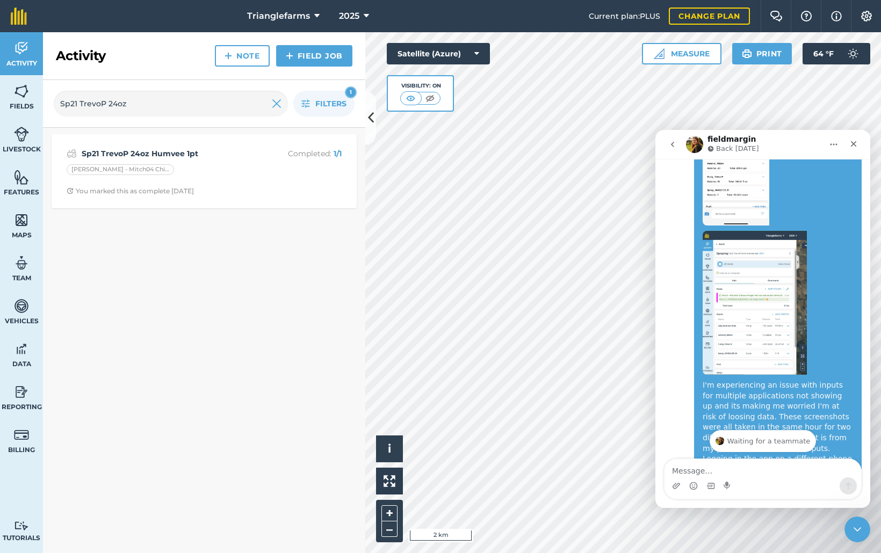
click at [670, 317] on div "I'm experiencing an issue with inputs for multiple applications not showing up …" at bounding box center [763, 213] width 198 height 575
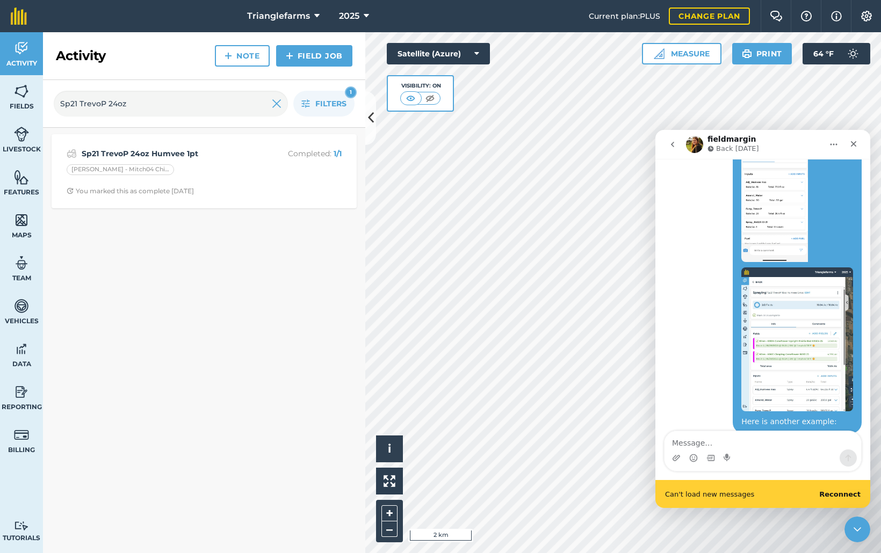
scroll to position [917, 0]
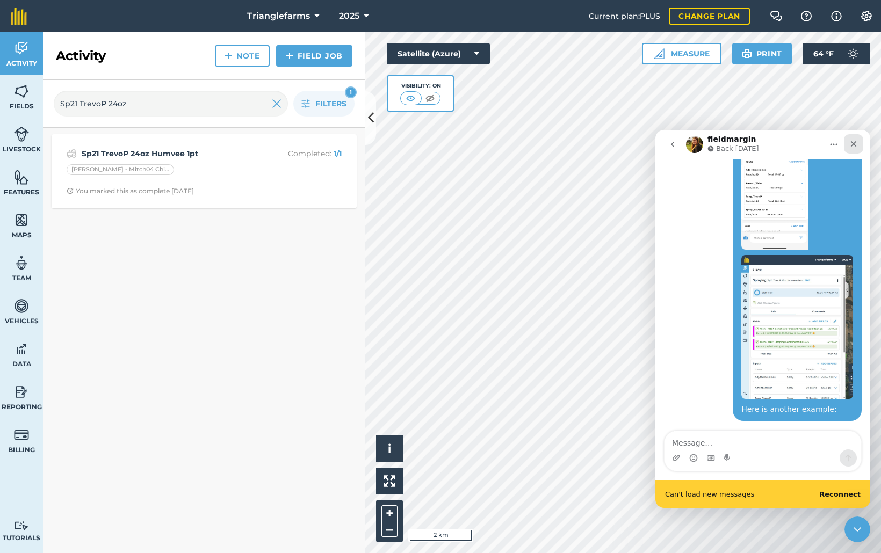
click at [855, 143] on icon "Close" at bounding box center [853, 144] width 9 height 9
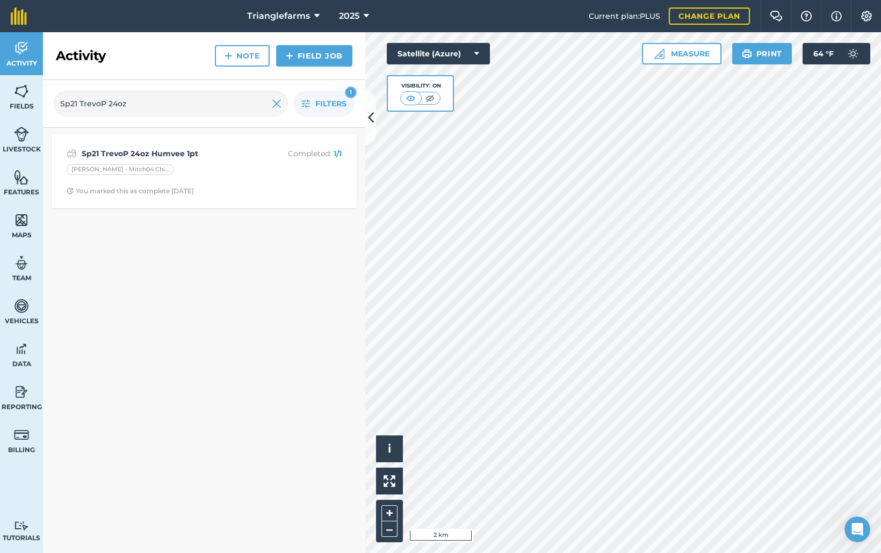
scroll to position [889, 0]
drag, startPoint x: 19, startPoint y: 94, endPoint x: 21, endPoint y: 47, distance: 46.8
click at [19, 94] on img at bounding box center [21, 91] width 15 height 16
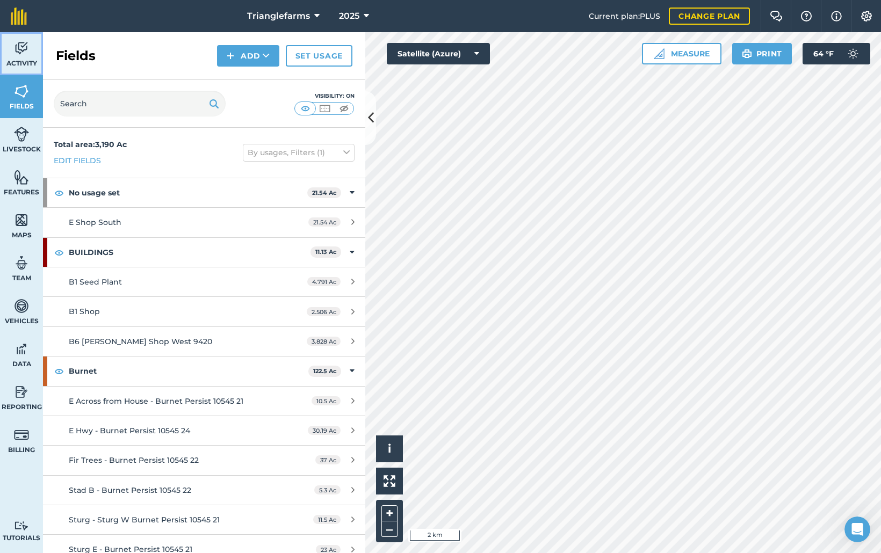
click at [24, 45] on img at bounding box center [21, 48] width 15 height 16
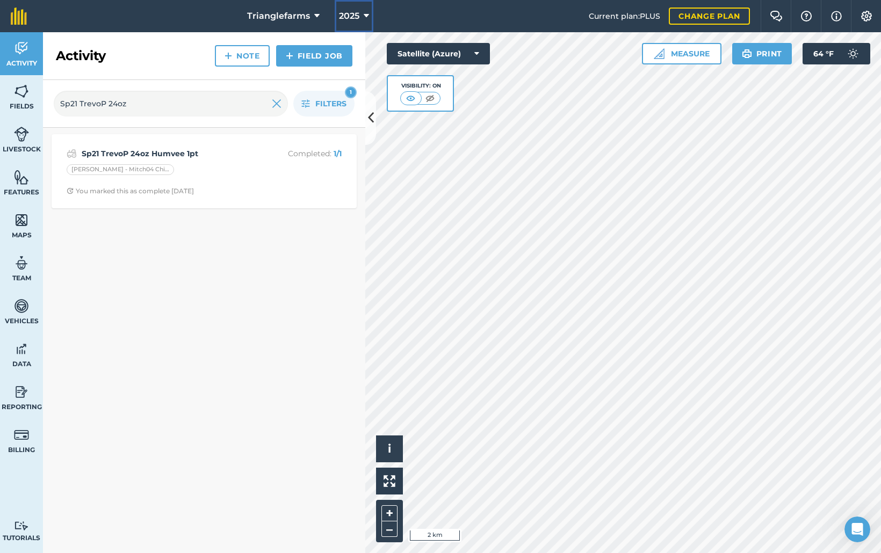
click at [357, 14] on span "2025" at bounding box center [349, 16] width 20 height 13
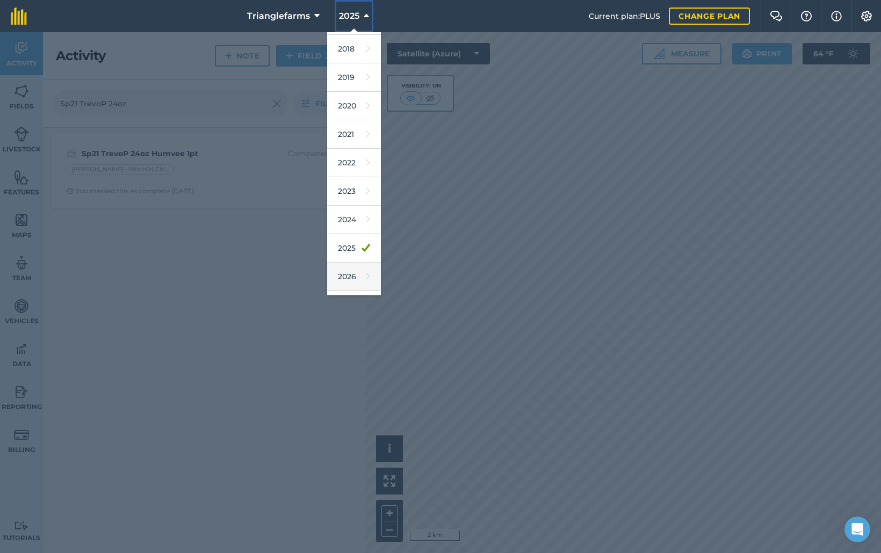
scroll to position [49, 0]
click at [350, 257] on link "2026" at bounding box center [354, 253] width 54 height 28
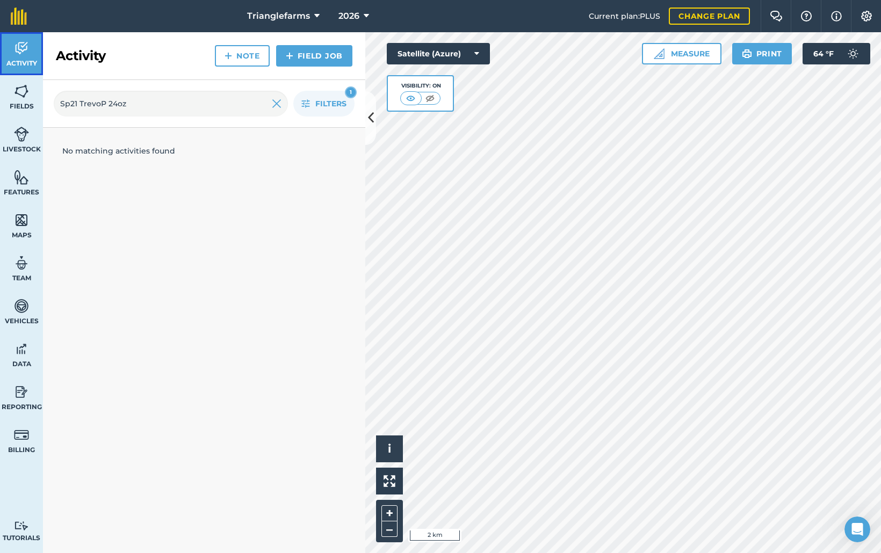
click at [21, 52] on img at bounding box center [21, 48] width 15 height 16
click at [23, 92] on img at bounding box center [21, 91] width 15 height 16
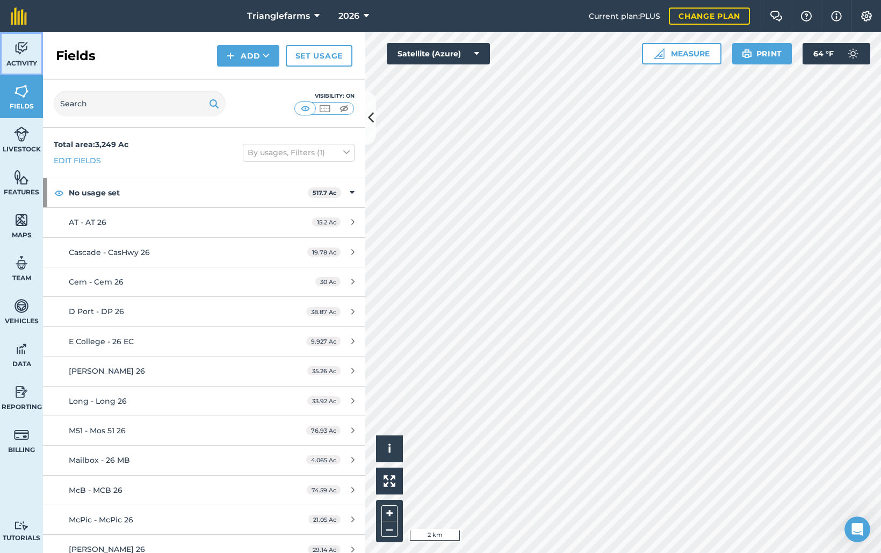
click at [24, 56] on link "Activity" at bounding box center [21, 53] width 43 height 43
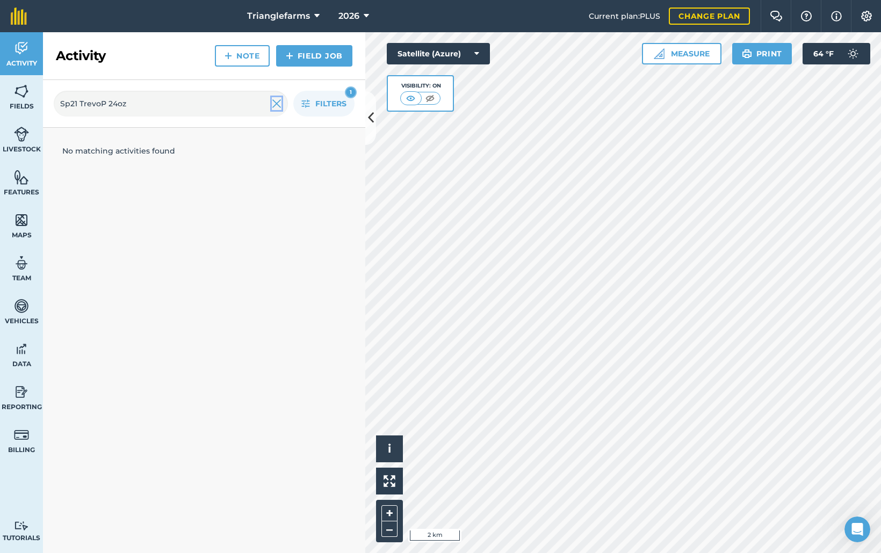
click at [275, 105] on img at bounding box center [277, 103] width 10 height 13
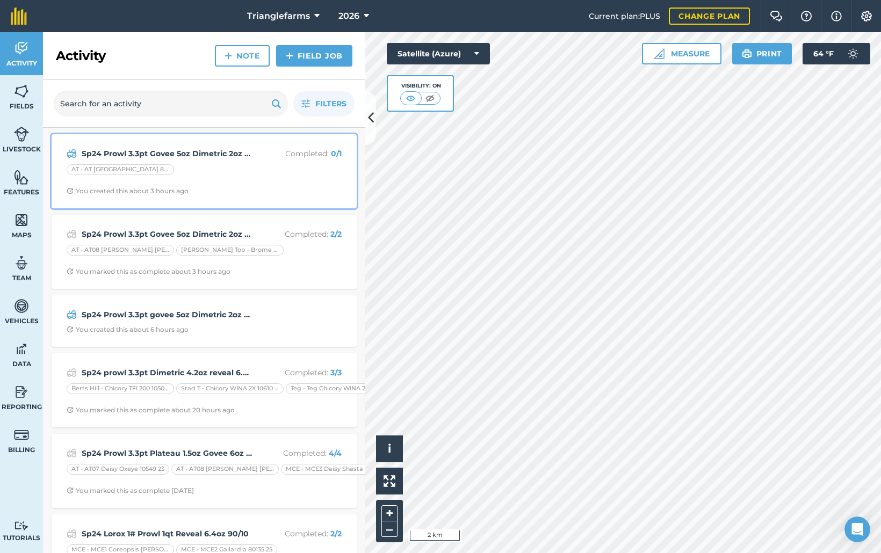
click at [234, 158] on strong "Sp24 Prowl 3.3pt Govee 5oz Dimetric 2oz sharpen 1o" at bounding box center [167, 154] width 170 height 12
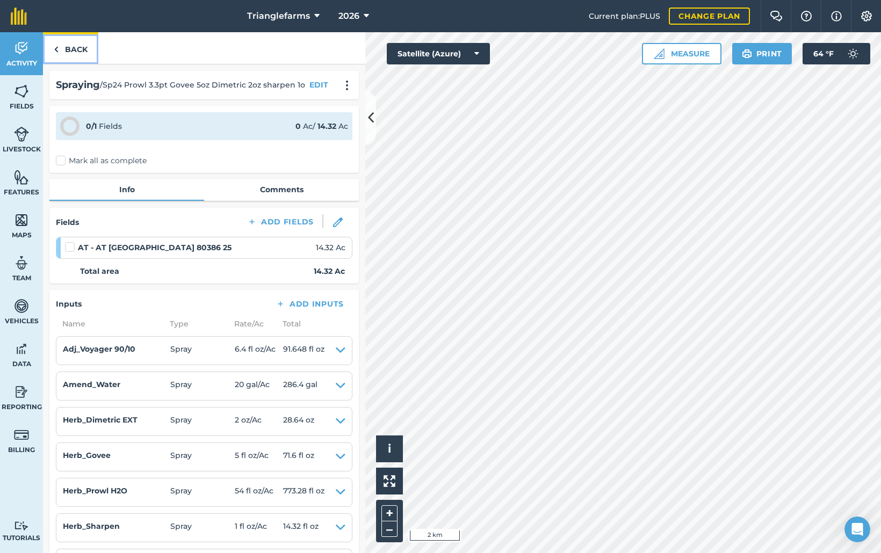
click at [67, 47] on link "Back" at bounding box center [70, 48] width 55 height 32
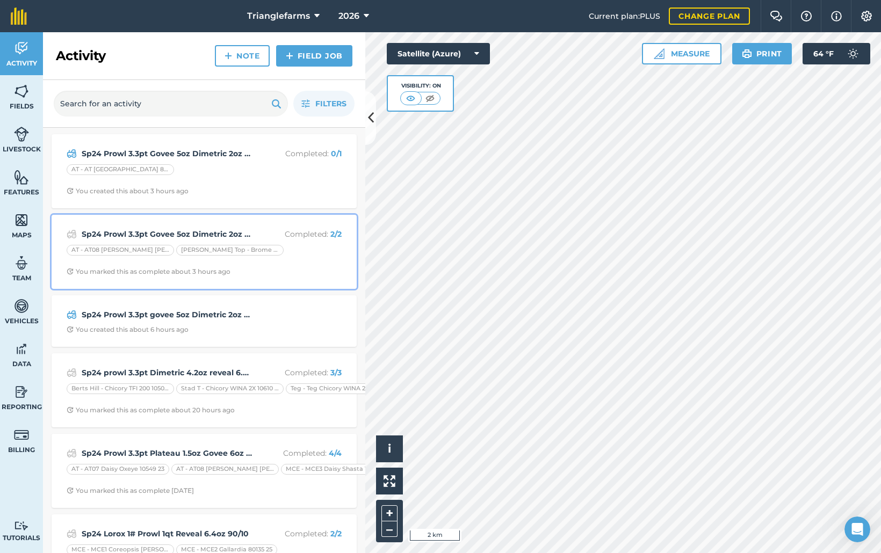
click at [168, 231] on strong "Sp24 Prowl 3.3pt Govee 5oz Dimetric 2oz Reveal 6.4" at bounding box center [167, 234] width 170 height 12
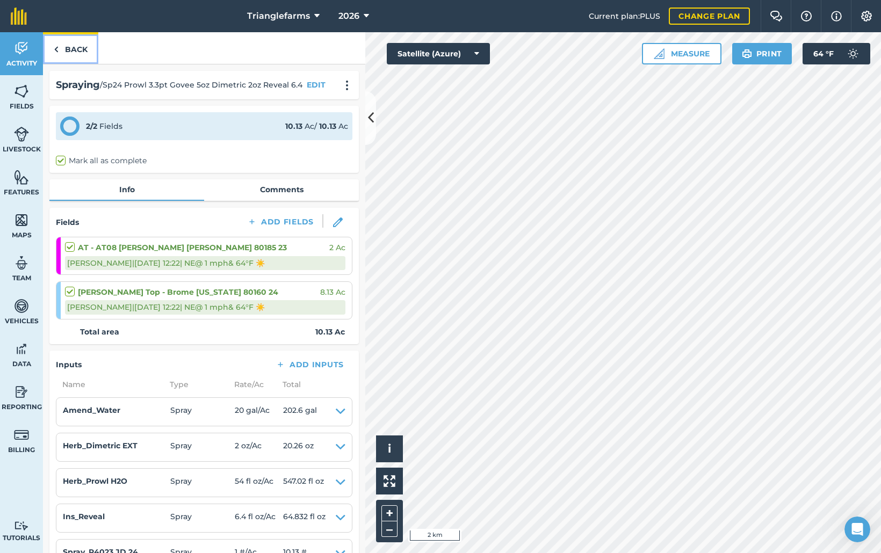
click at [67, 40] on link "Back" at bounding box center [70, 48] width 55 height 32
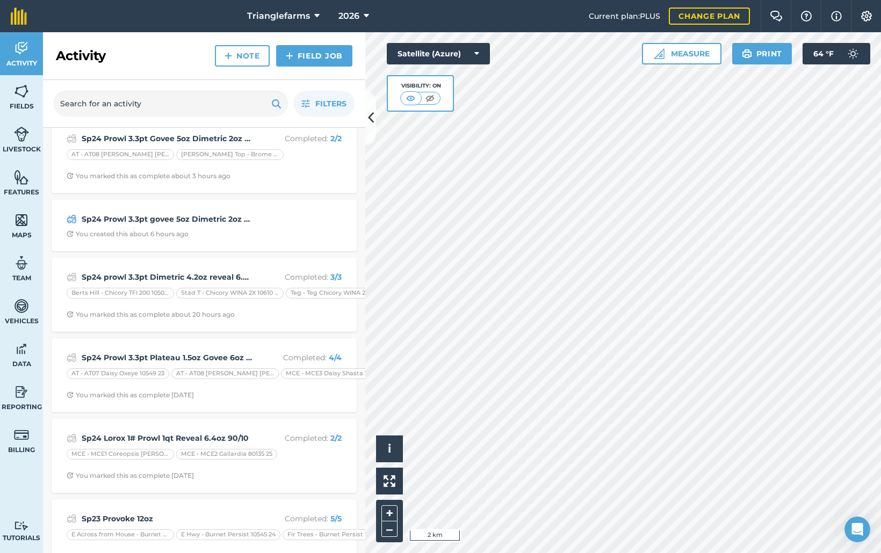
scroll to position [97, 0]
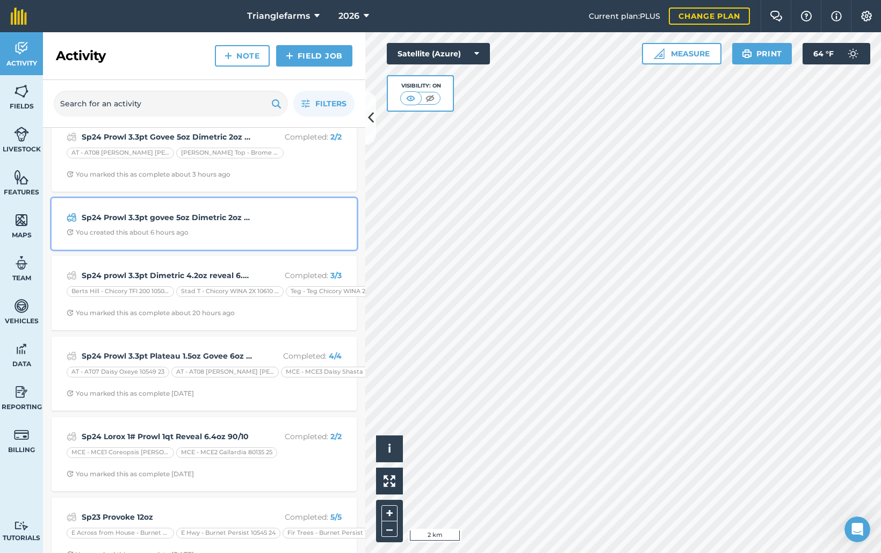
click at [136, 223] on strong "Sp24 Prowl 3.3pt govee 5oz Dimetric 2oz weed maste" at bounding box center [167, 218] width 170 height 12
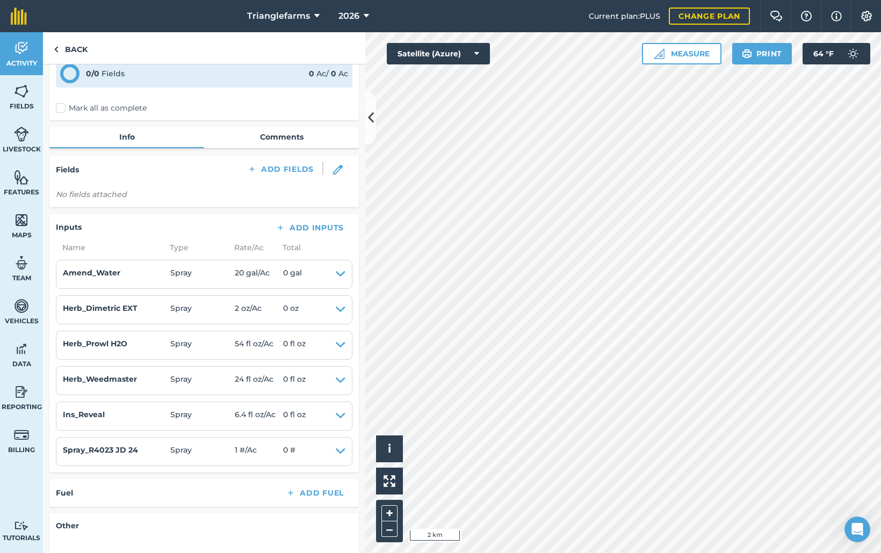
scroll to position [97, 0]
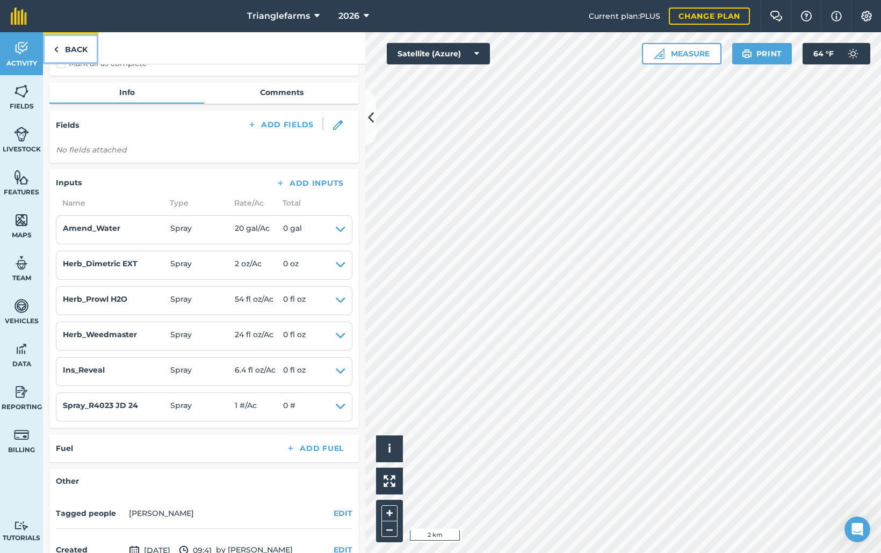
click at [67, 48] on link "Back" at bounding box center [70, 48] width 55 height 32
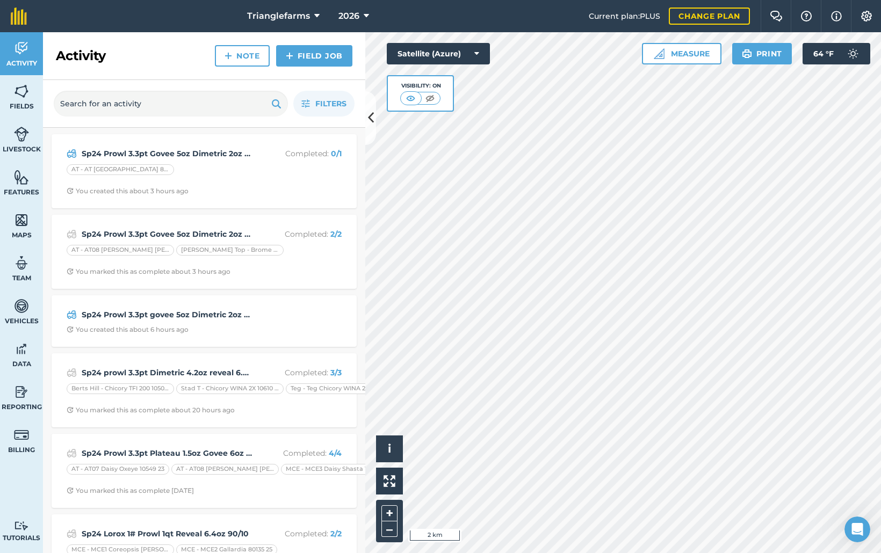
scroll to position [48, 0]
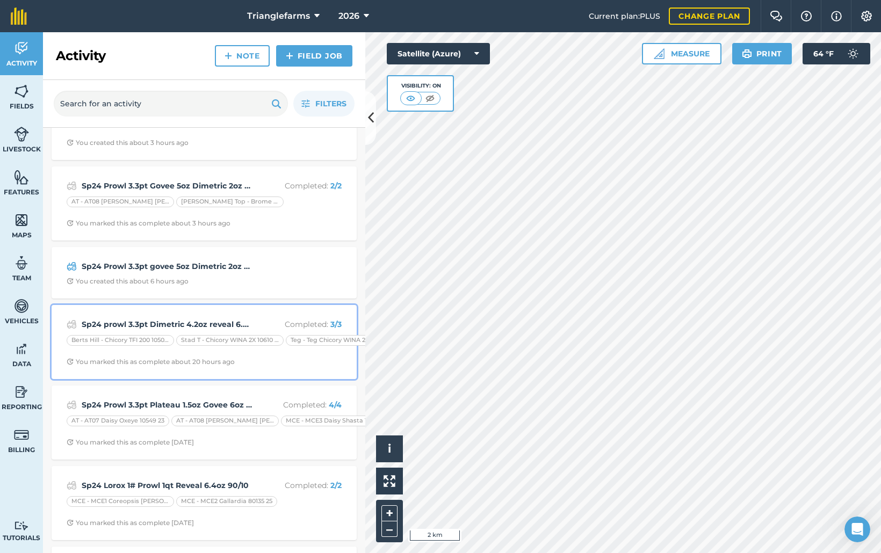
click at [143, 316] on div "Sp24 prowl 3.3pt Dimetric 4.2oz reveal 6.4 vida 1. Completed : 3 / 3 Berts Hill…" at bounding box center [204, 341] width 292 height 61
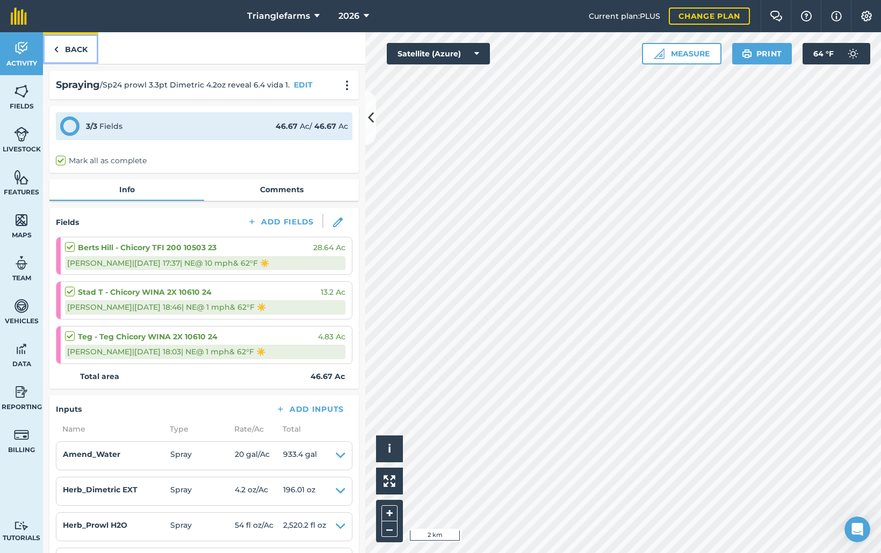
click at [63, 49] on link "Back" at bounding box center [70, 48] width 55 height 32
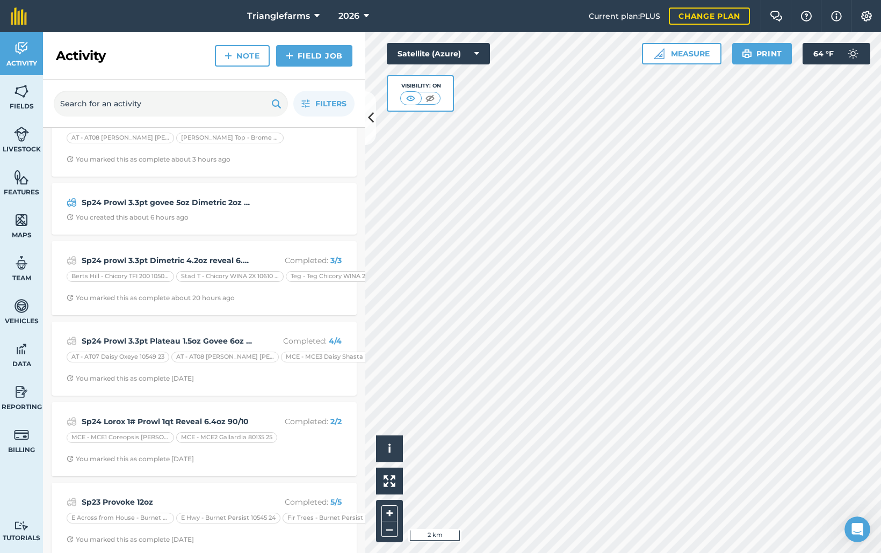
scroll to position [146, 0]
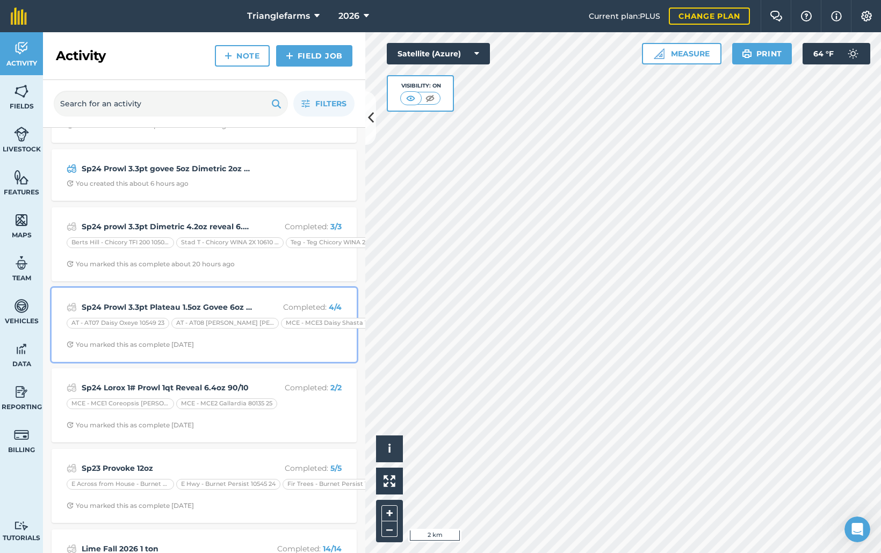
click at [101, 298] on div "Sp24 Prowl 3.3pt Plateau 1.5oz Govee 6oz reveal 6. Completed : 4 / 4 AT - AT07 …" at bounding box center [204, 324] width 292 height 61
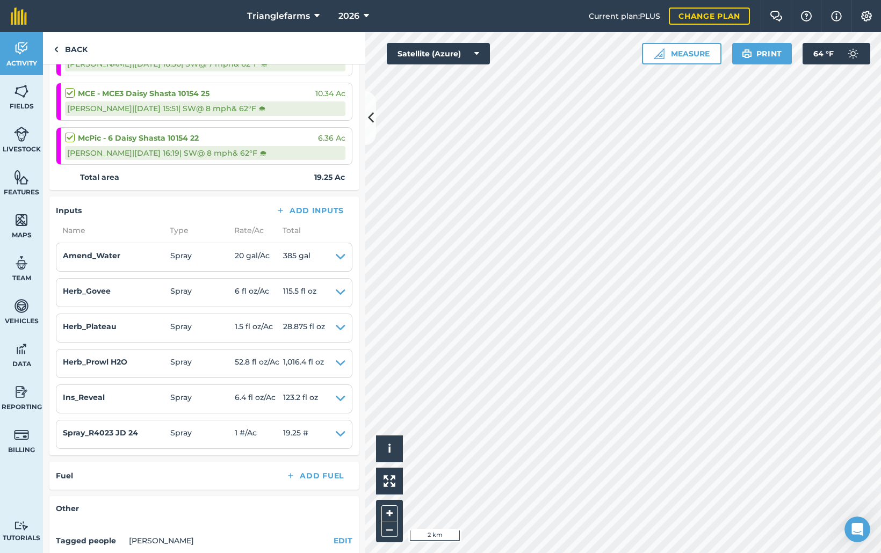
scroll to position [244, 0]
click at [79, 55] on link "Back" at bounding box center [70, 48] width 55 height 32
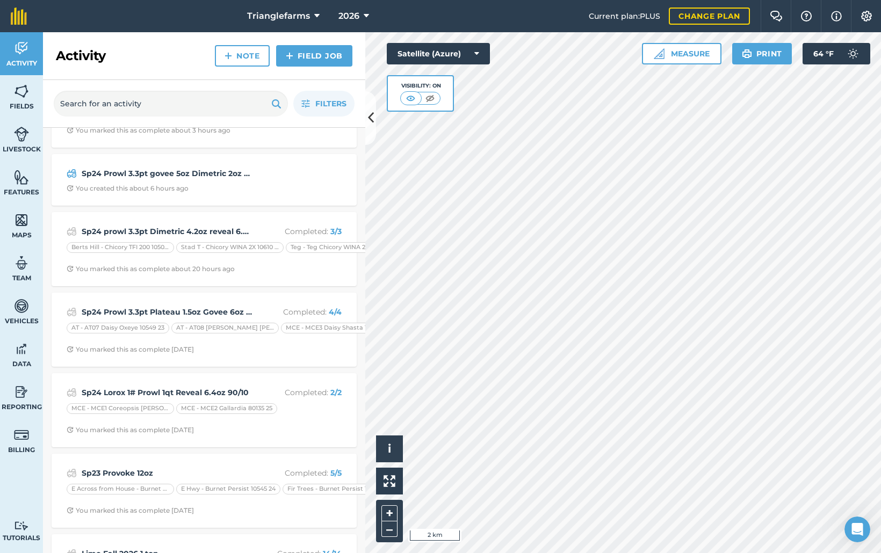
scroll to position [195, 0]
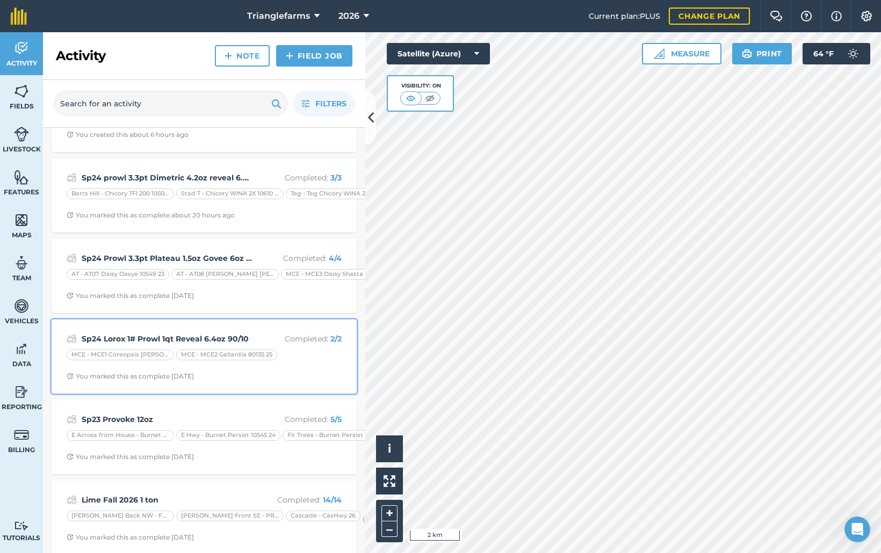
click at [123, 340] on strong "Sp24 Lorox 1# Prowl 1qt Reveal 6.4oz 90/10" at bounding box center [167, 339] width 170 height 12
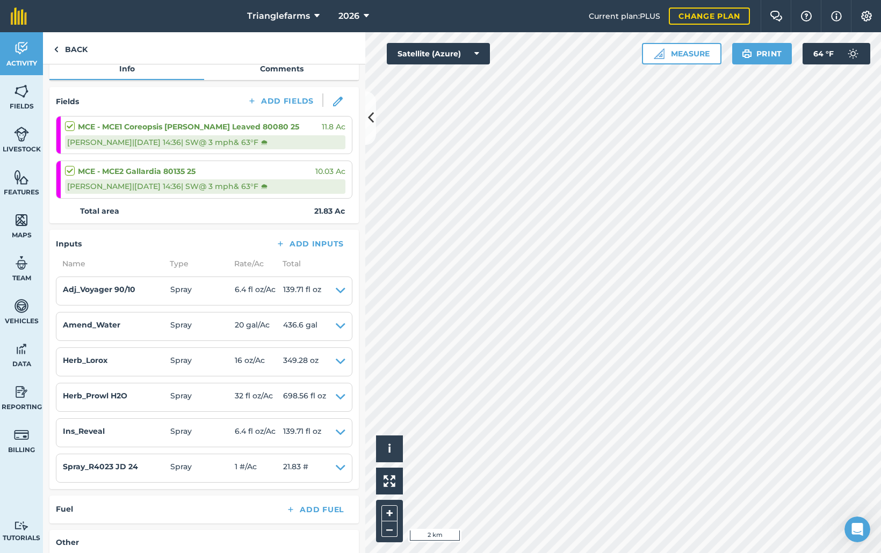
scroll to position [146, 0]
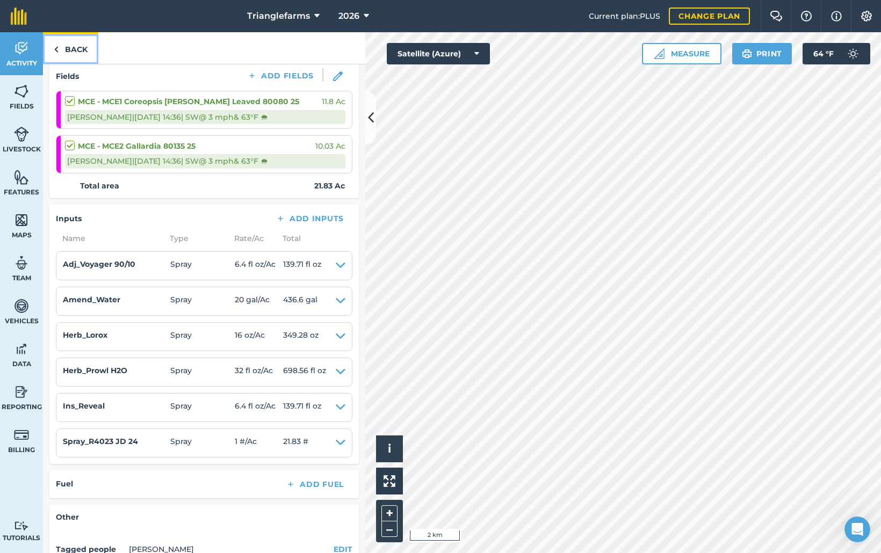
click at [65, 46] on link "Back" at bounding box center [70, 48] width 55 height 32
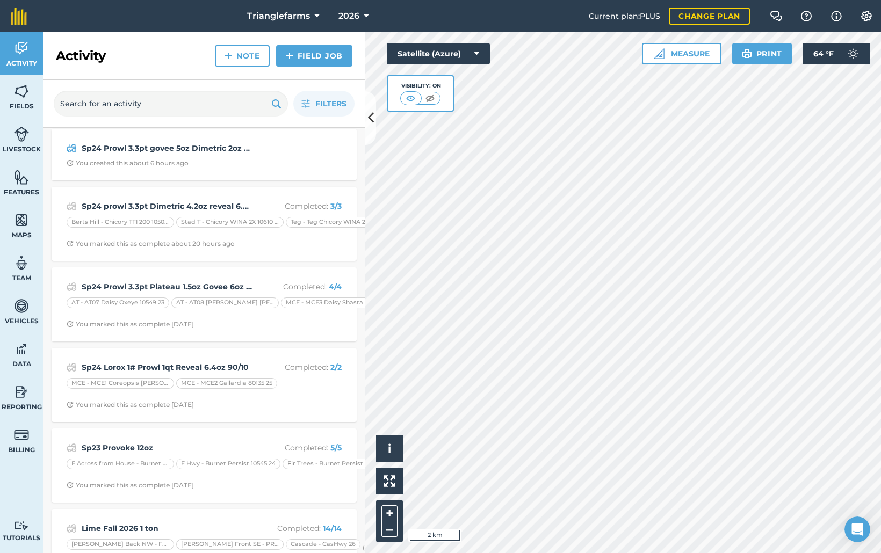
scroll to position [195, 0]
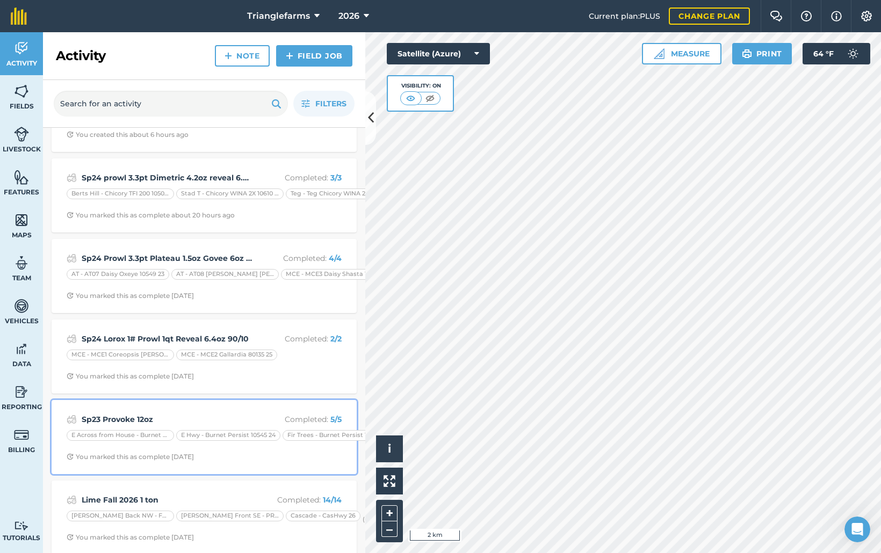
click at [121, 413] on strong "Sp23 Provoke 12oz" at bounding box center [167, 419] width 170 height 12
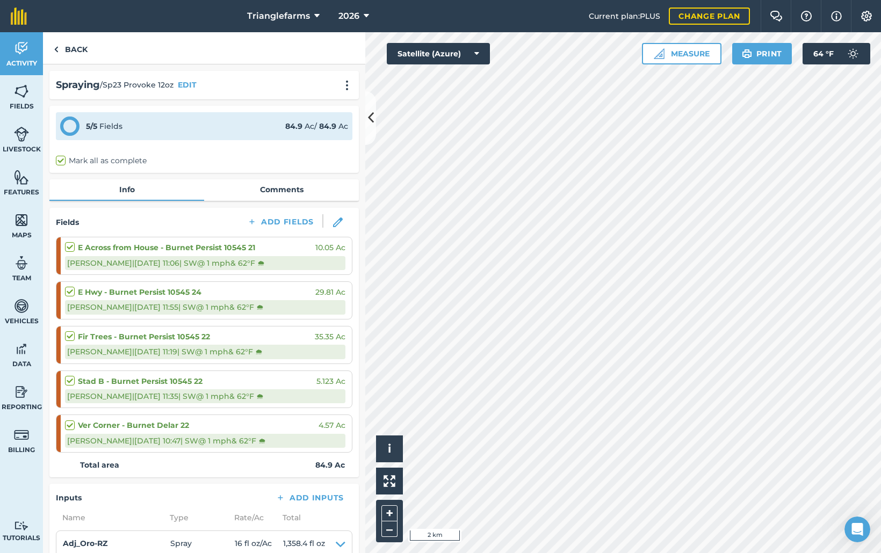
scroll to position [48, 0]
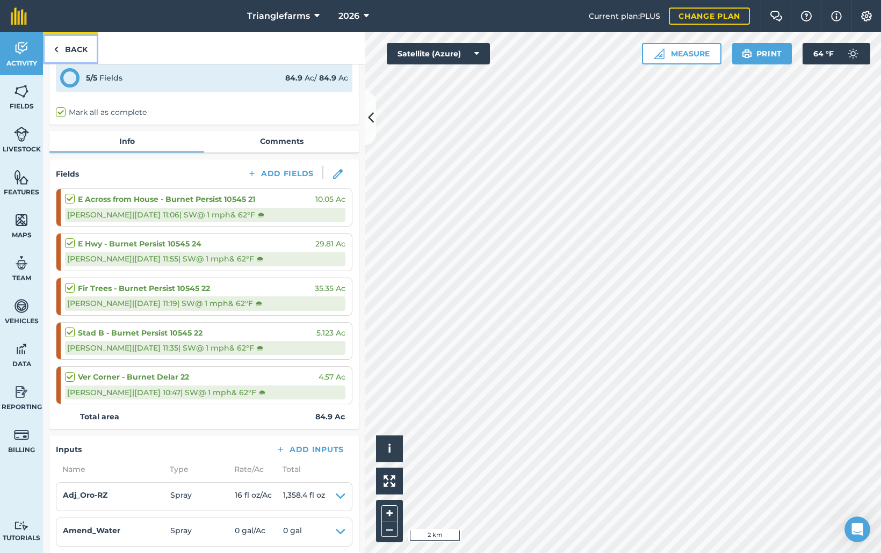
click at [79, 50] on link "Back" at bounding box center [70, 48] width 55 height 32
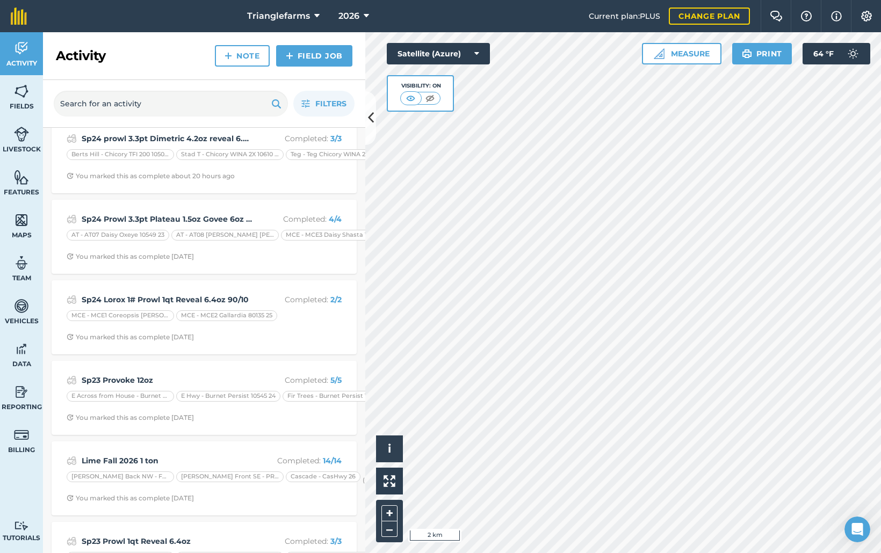
scroll to position [244, 0]
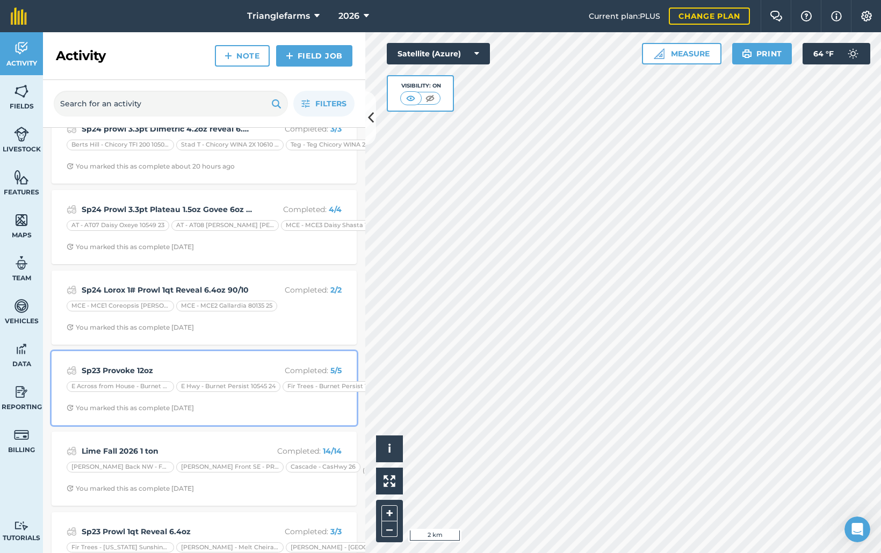
click at [145, 363] on div "Sp23 Provoke 12oz Completed : 5 / 5 E Across from House - Burnet Persist [STREE…" at bounding box center [204, 388] width 292 height 61
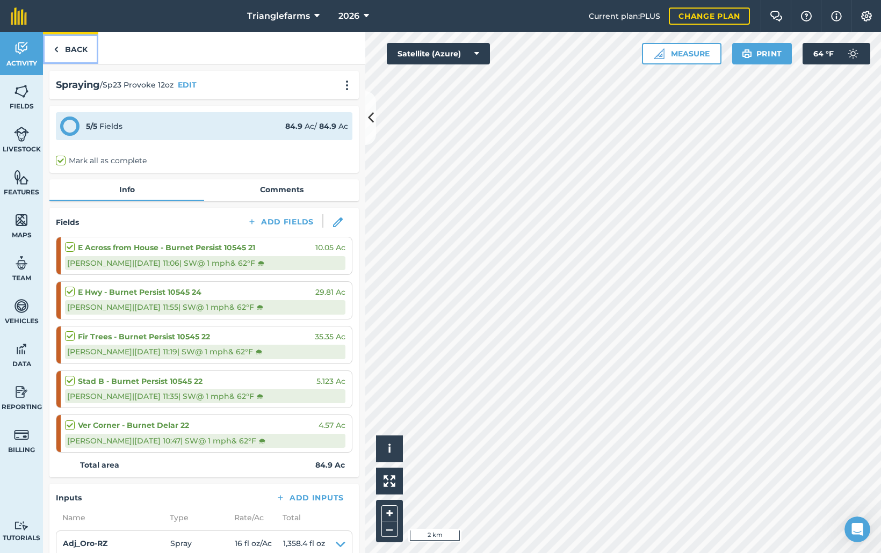
click at [67, 48] on link "Back" at bounding box center [70, 48] width 55 height 32
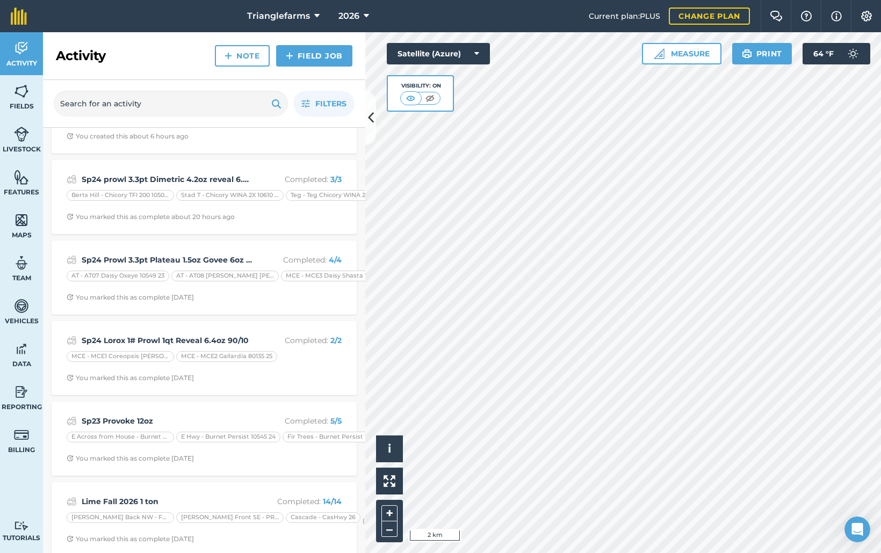
scroll to position [195, 0]
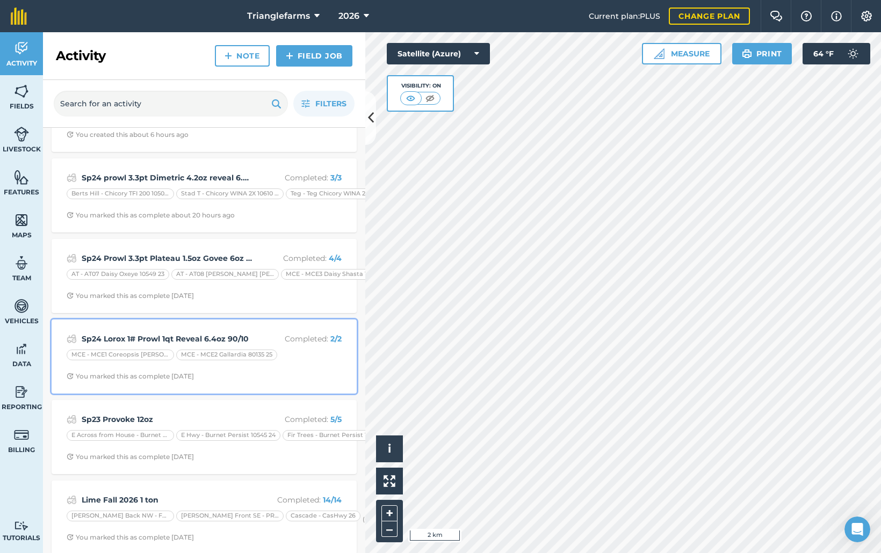
click at [139, 333] on strong "Sp24 Lorox 1# Prowl 1qt Reveal 6.4oz 90/10" at bounding box center [167, 339] width 170 height 12
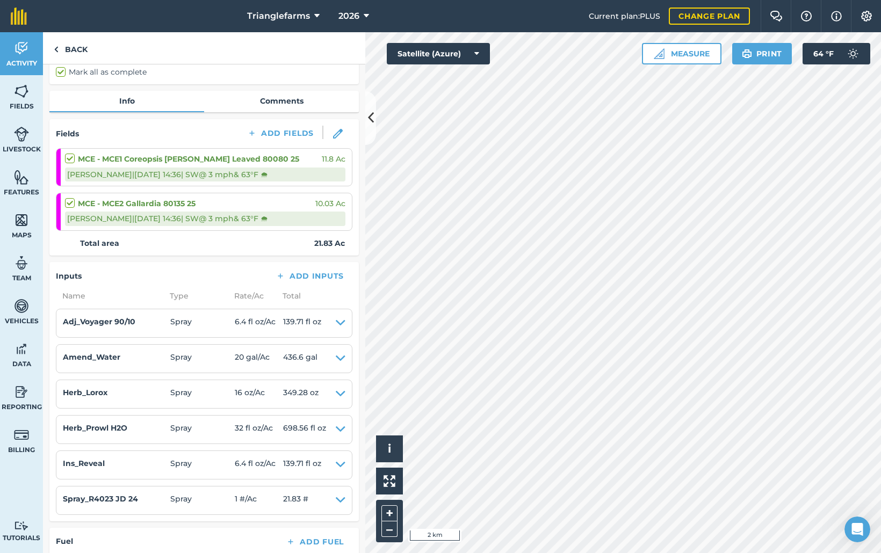
scroll to position [97, 0]
